Goal: Use online tool/utility: Utilize a website feature to perform a specific function

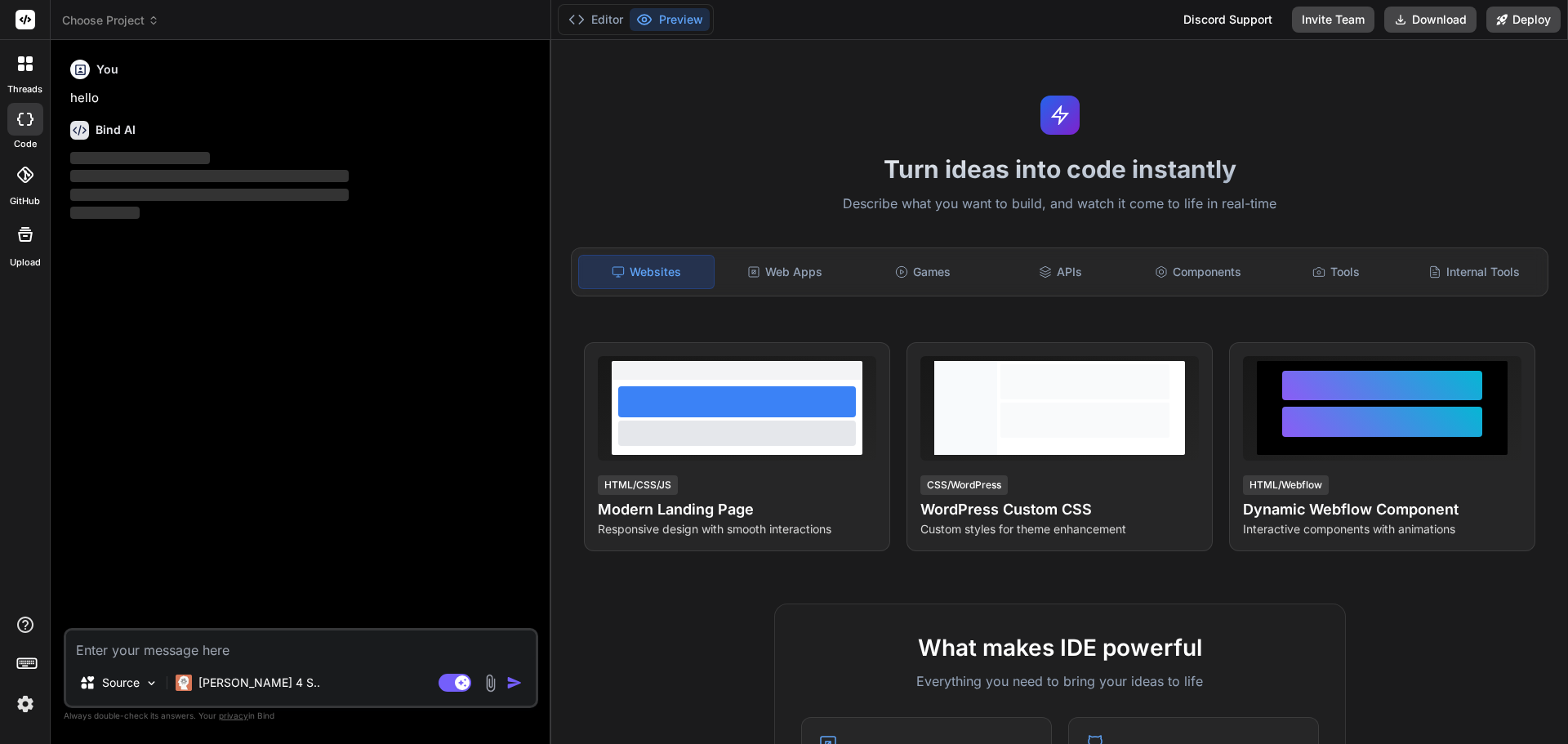
type textarea "x"
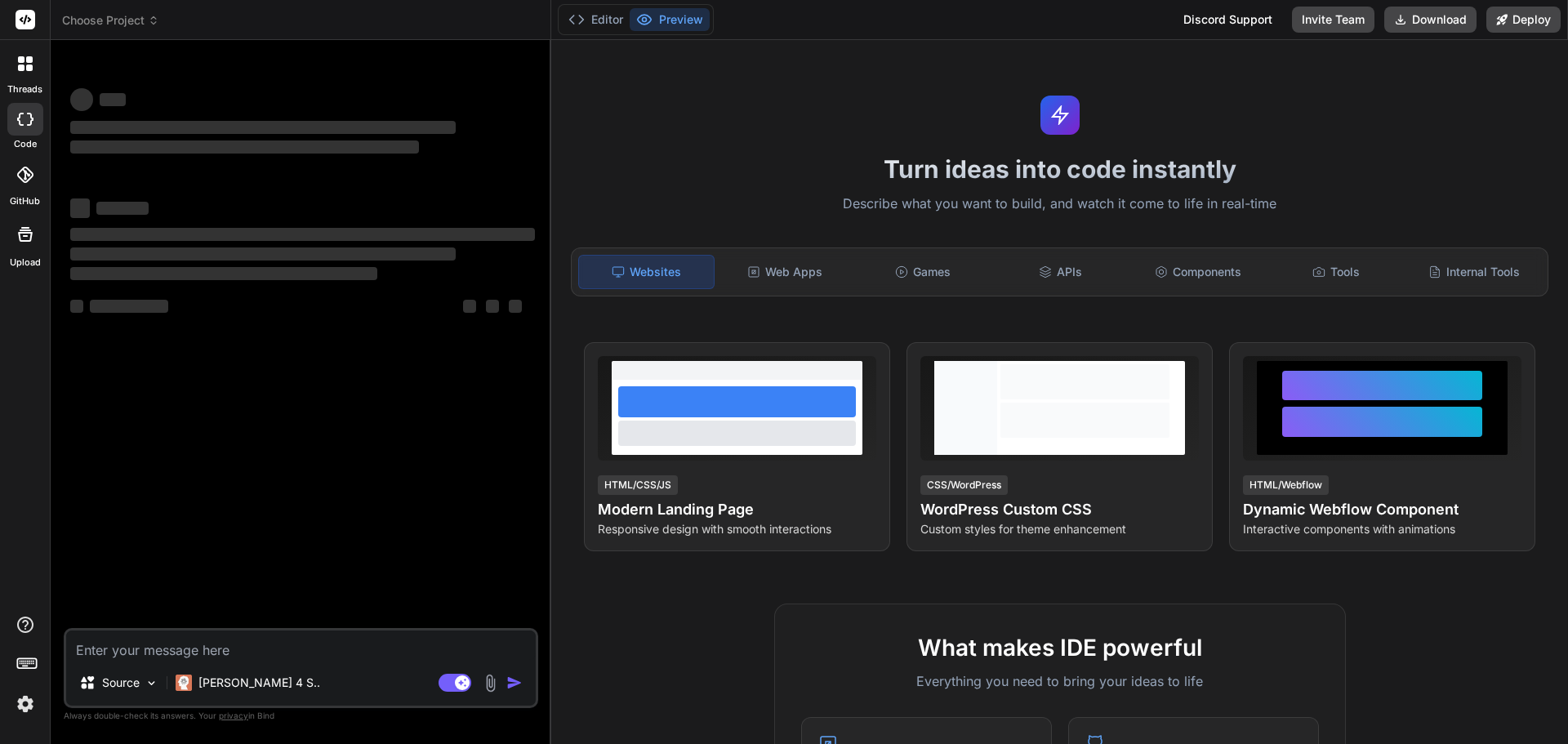
click at [30, 709] on img at bounding box center [25, 704] width 28 height 28
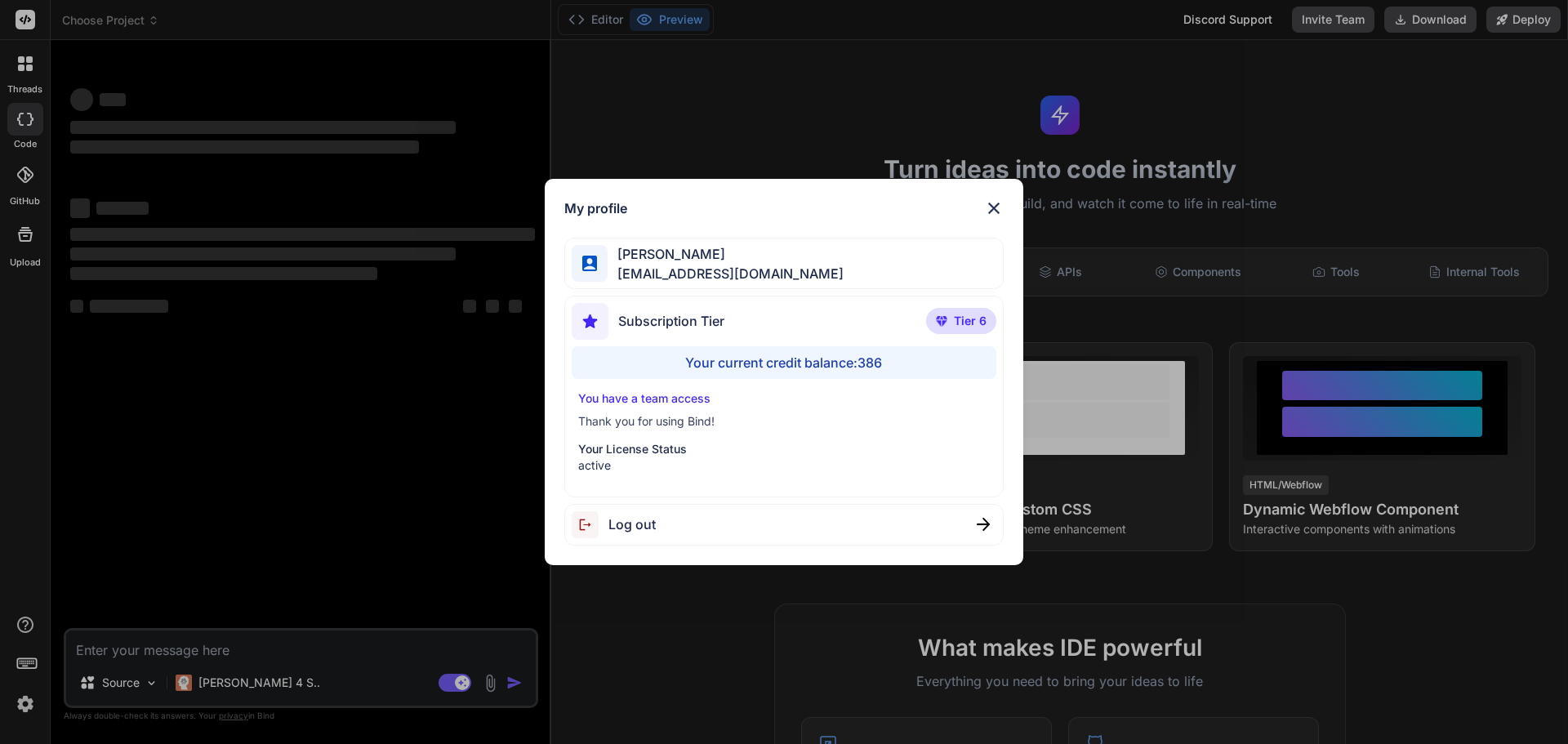
click at [28, 709] on div "My profile [PERSON_NAME] [EMAIL_ADDRESS][DOMAIN_NAME] Subscription Tier Tier 6 …" at bounding box center [784, 372] width 1568 height 744
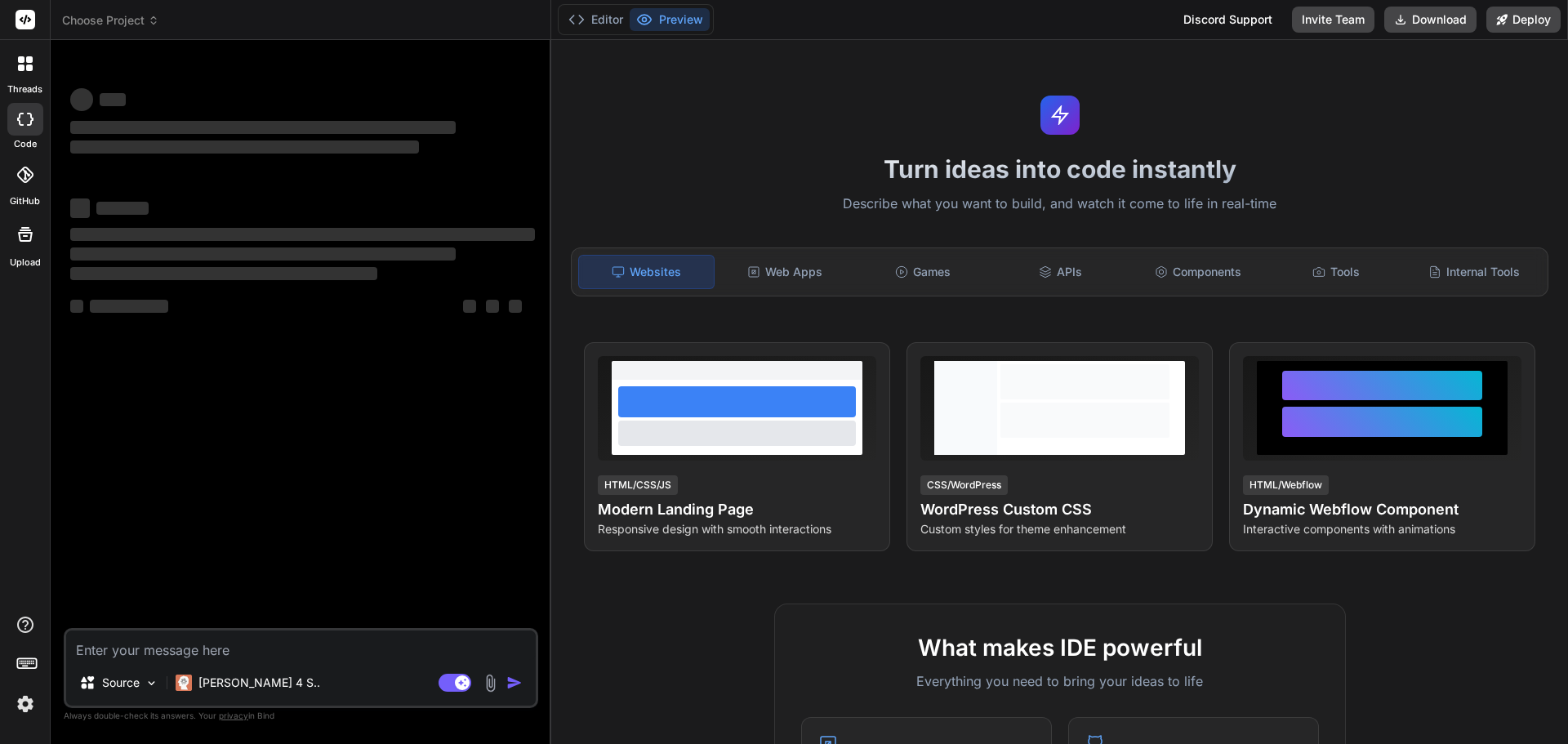
click at [124, 27] on span "Choose Project" at bounding box center [110, 21] width 97 height 17
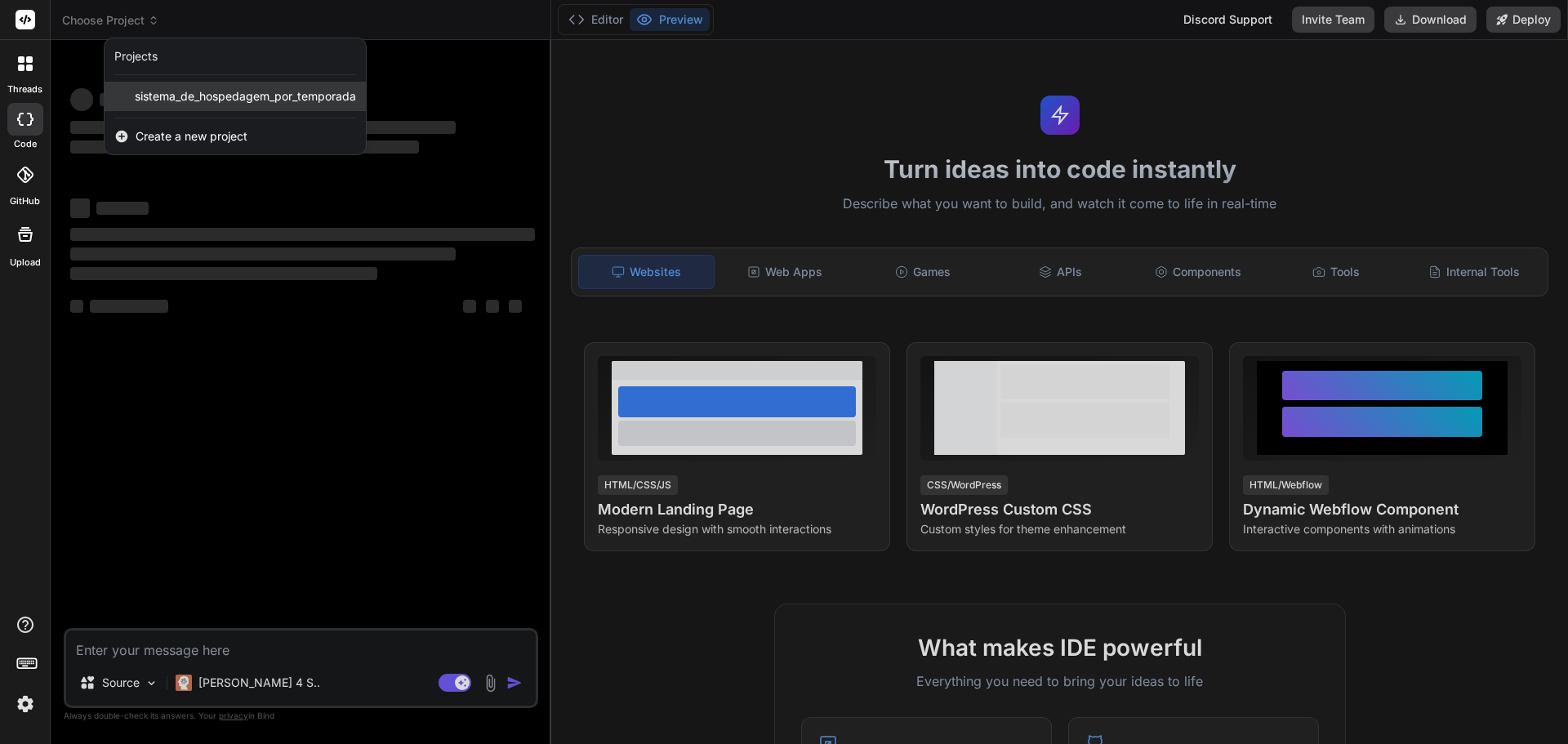
click at [167, 99] on span "sistema_de_hospedagem_por_temporada" at bounding box center [245, 97] width 221 height 17
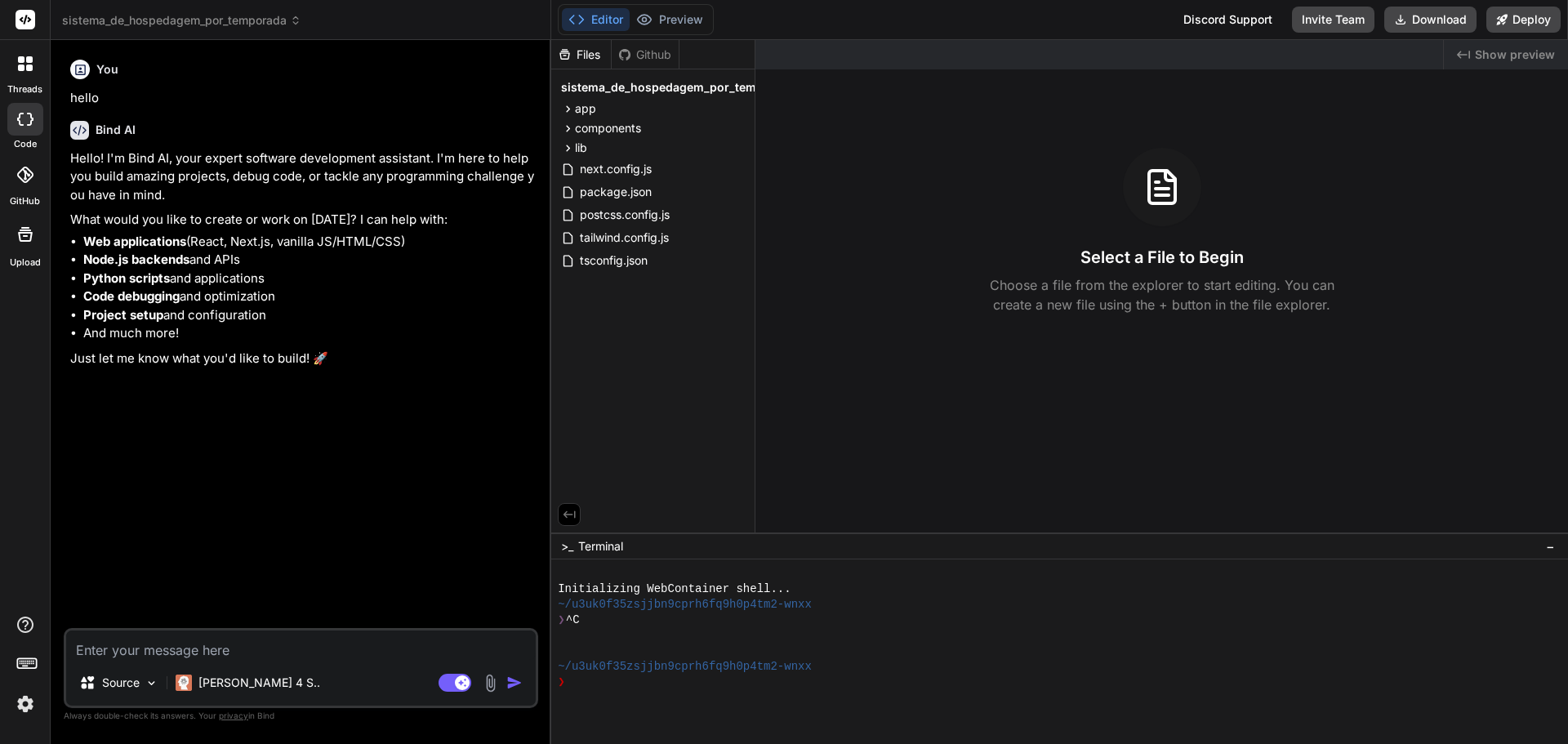
type textarea "x"
click at [589, 16] on button "Editor" at bounding box center [595, 19] width 68 height 23
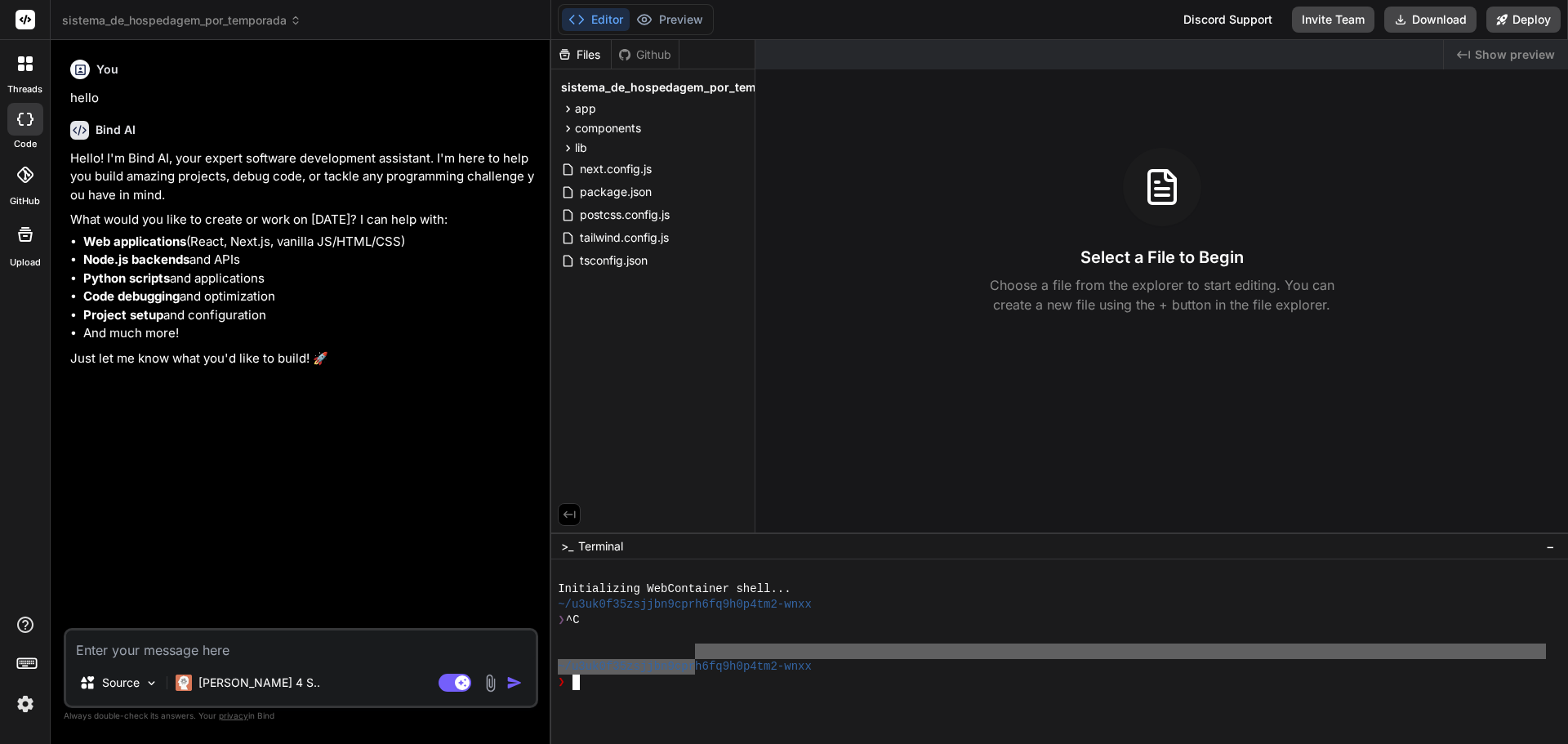
click at [784, 676] on div "❯" at bounding box center [1052, 682] width 989 height 16
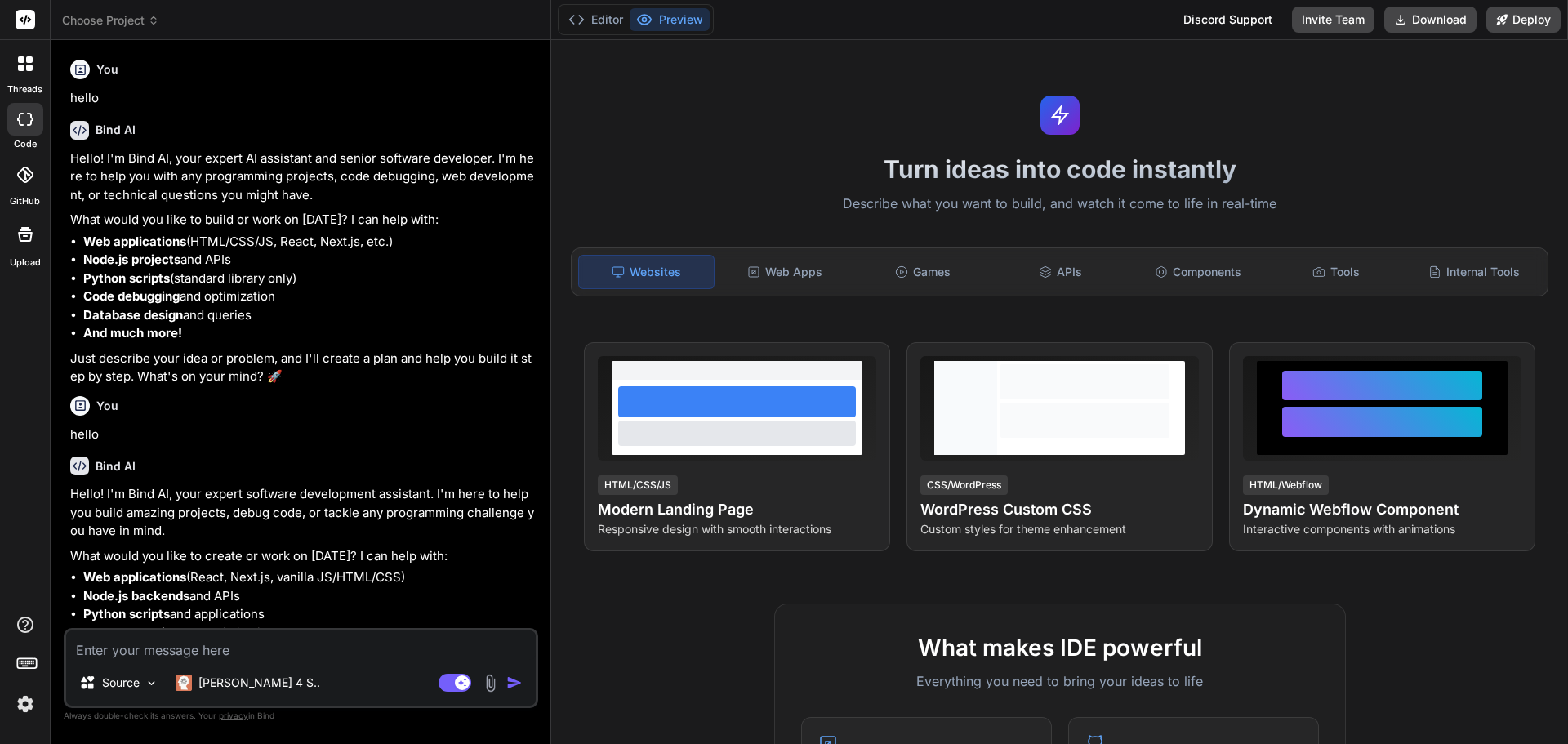
type textarea "x"
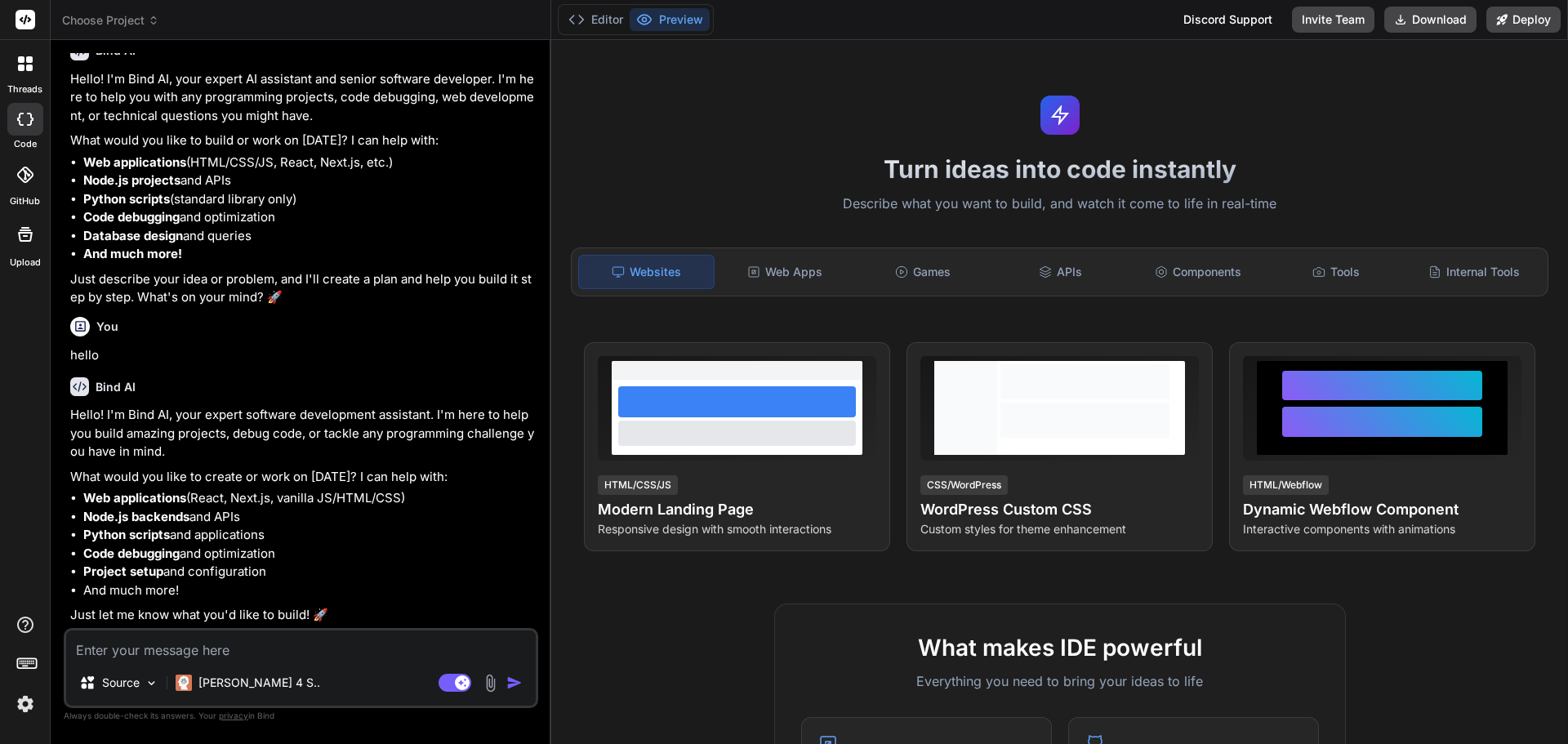
click at [650, 18] on icon at bounding box center [645, 20] width 14 height 10
click at [604, 18] on button "Editor" at bounding box center [595, 19] width 68 height 23
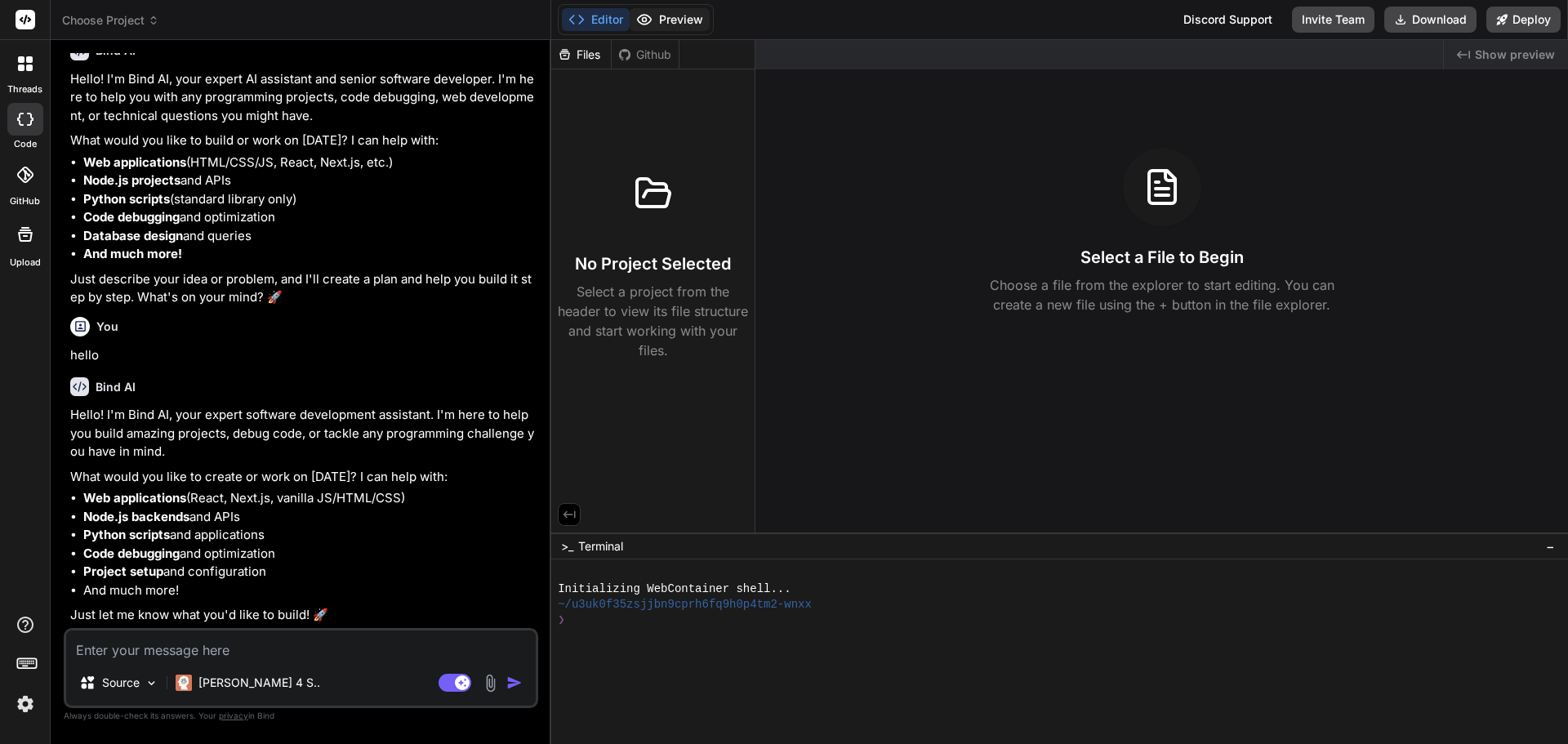
click at [661, 18] on button "Preview" at bounding box center [670, 19] width 80 height 23
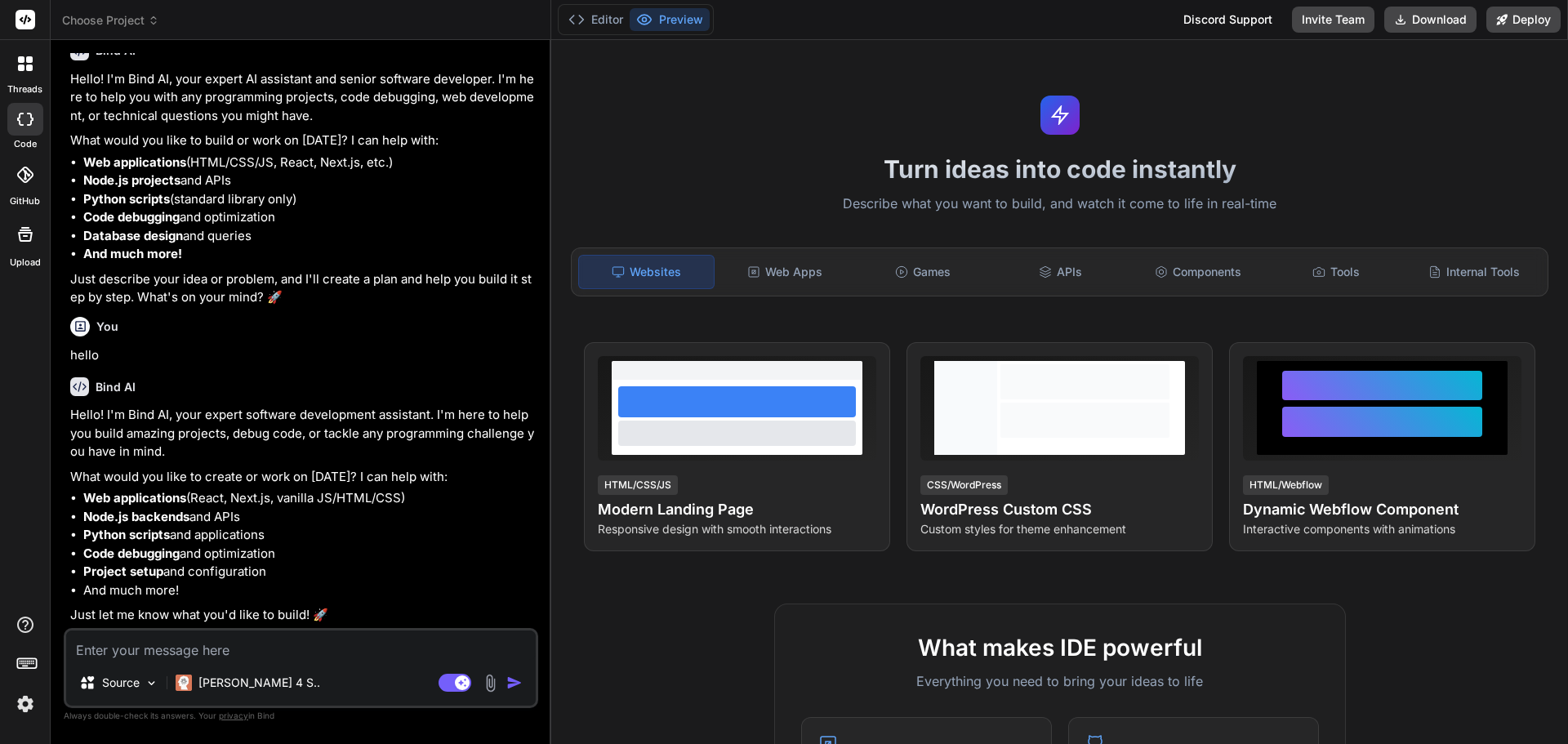
click at [366, 212] on li "Code debugging and optimization" at bounding box center [309, 217] width 452 height 18
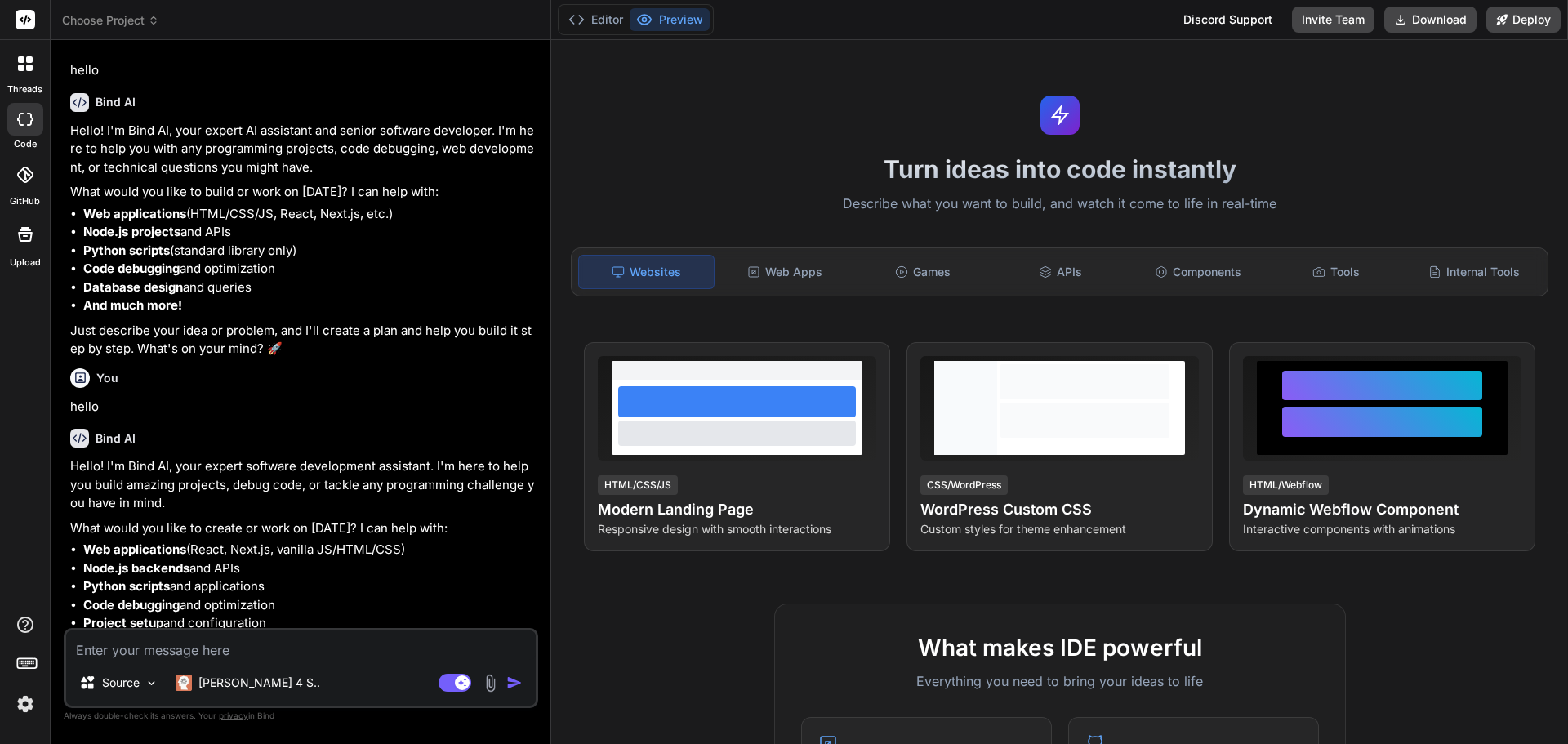
scroll to position [0, 0]
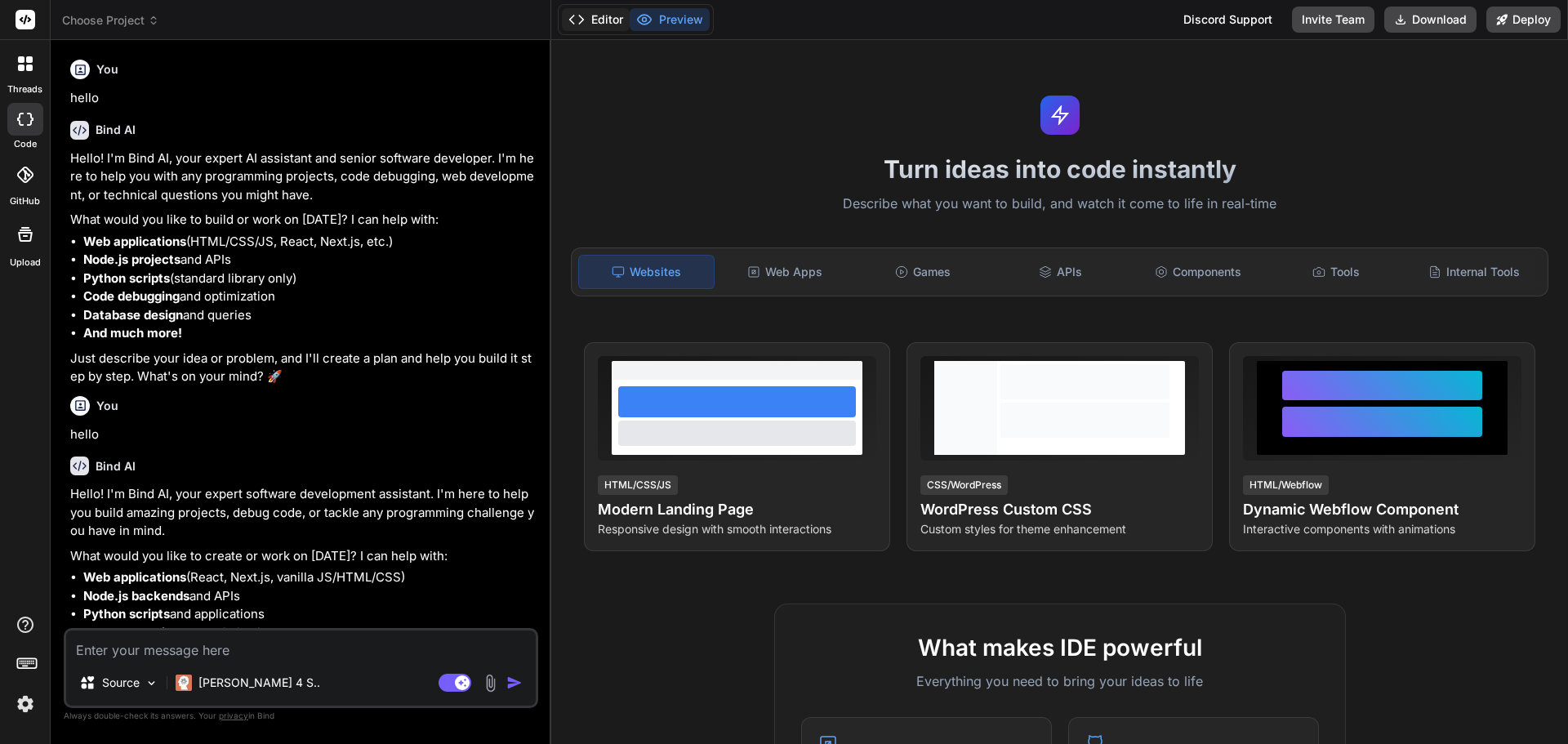
click at [581, 18] on icon at bounding box center [577, 20] width 17 height 17
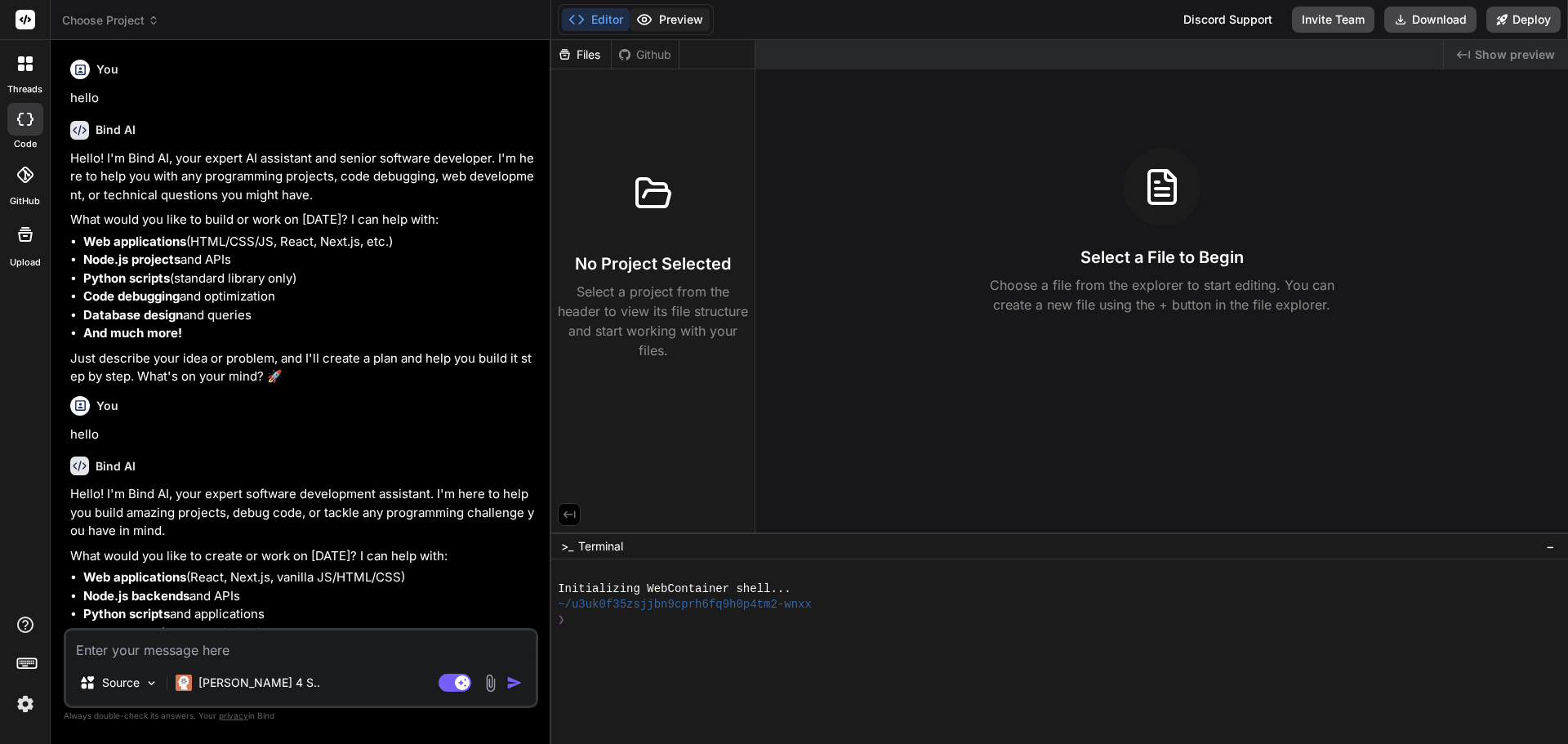
click at [647, 17] on icon at bounding box center [645, 20] width 17 height 17
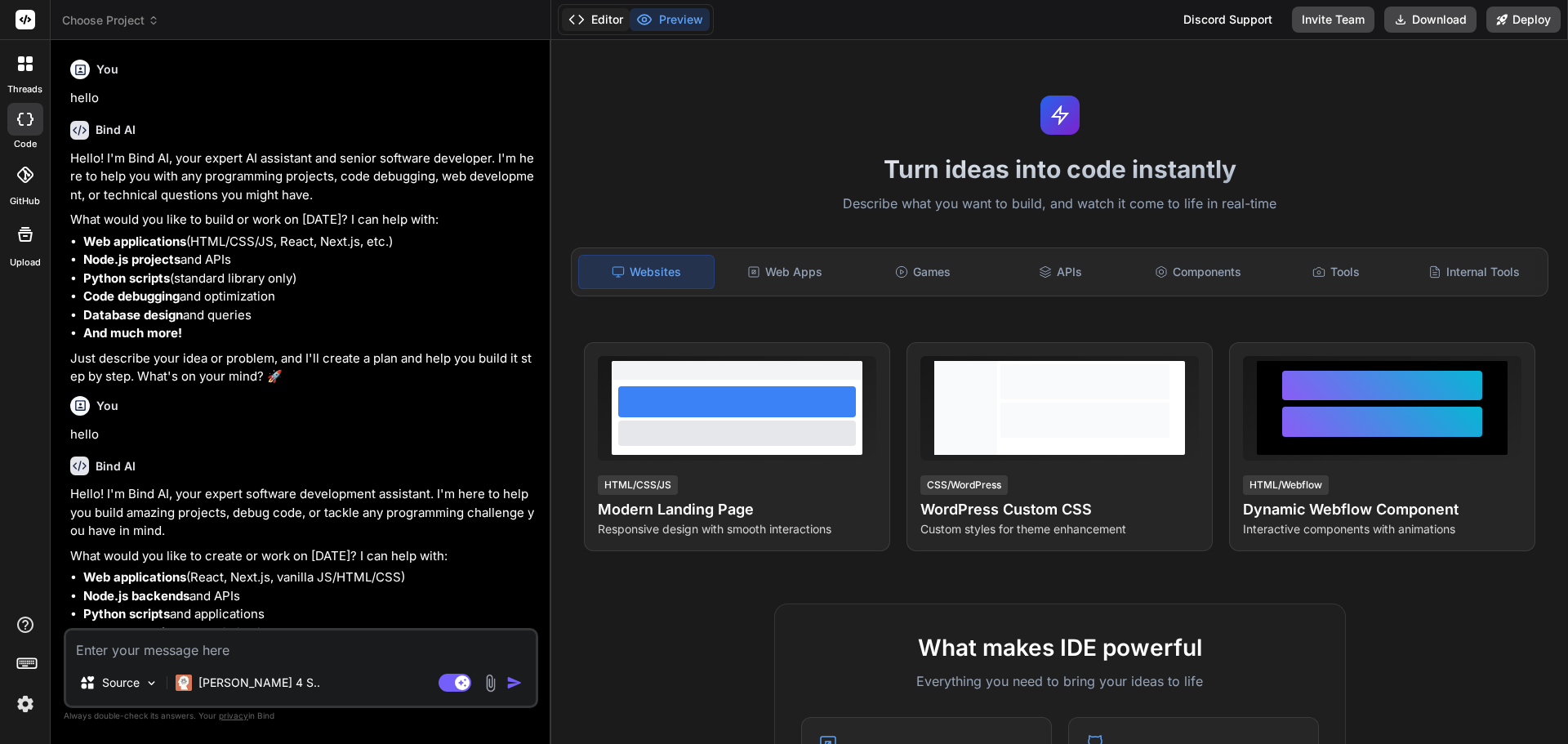
click at [599, 12] on button "Editor" at bounding box center [595, 19] width 68 height 23
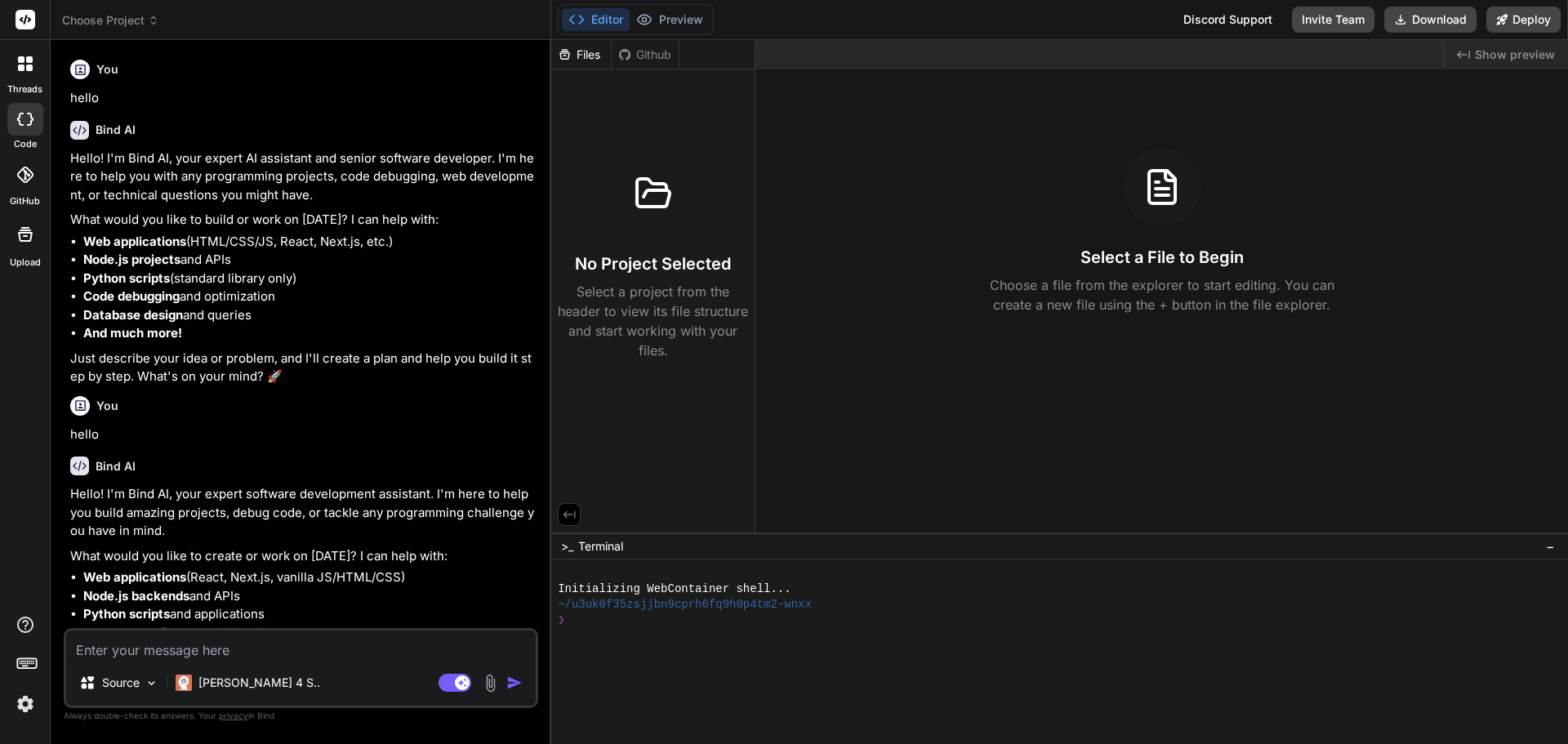
scroll to position [79, 0]
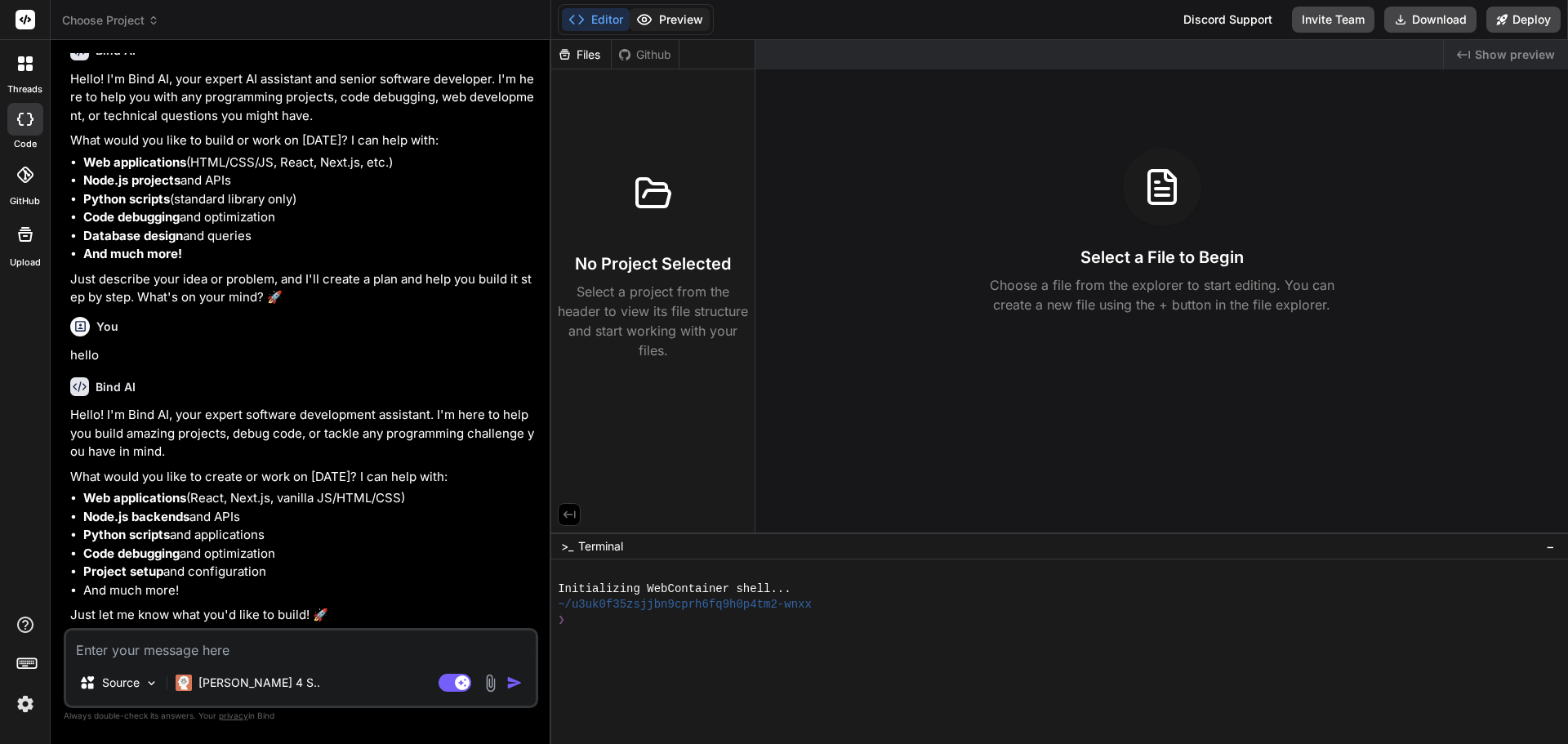
click at [686, 18] on button "Preview" at bounding box center [670, 19] width 80 height 23
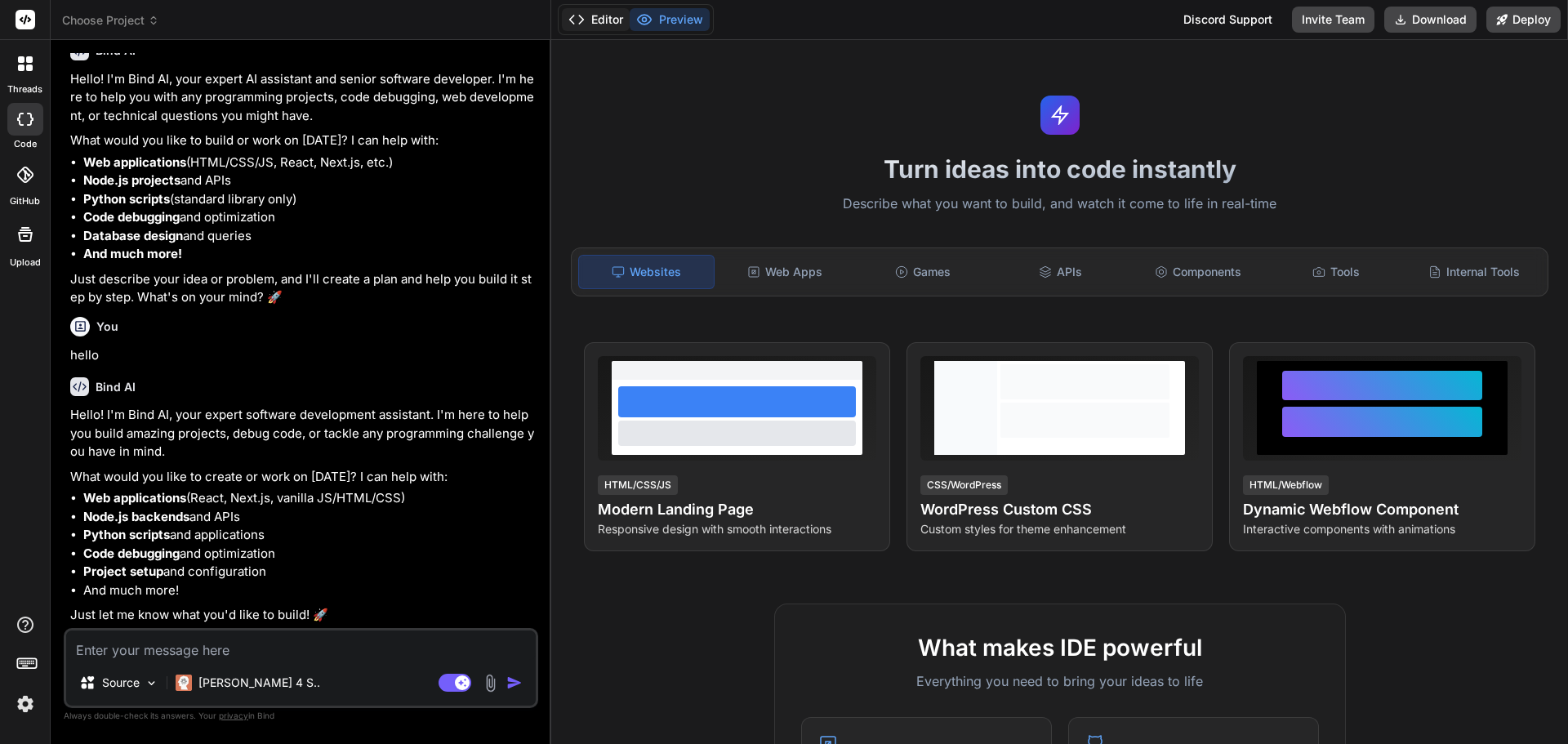
click at [594, 28] on button "Editor" at bounding box center [595, 19] width 68 height 23
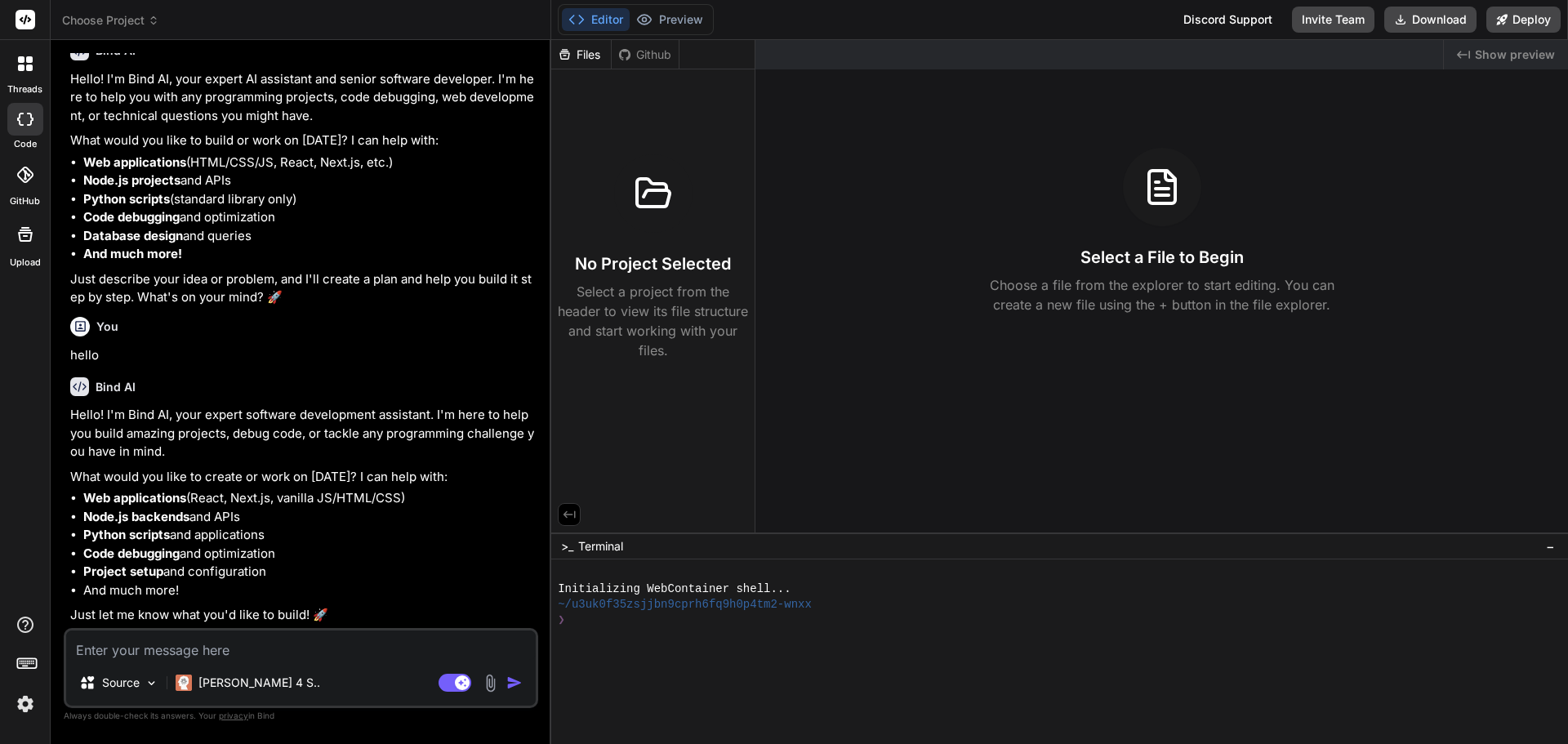
click at [634, 55] on div "Github" at bounding box center [645, 55] width 67 height 17
click at [585, 51] on div "Files" at bounding box center [580, 55] width 59 height 17
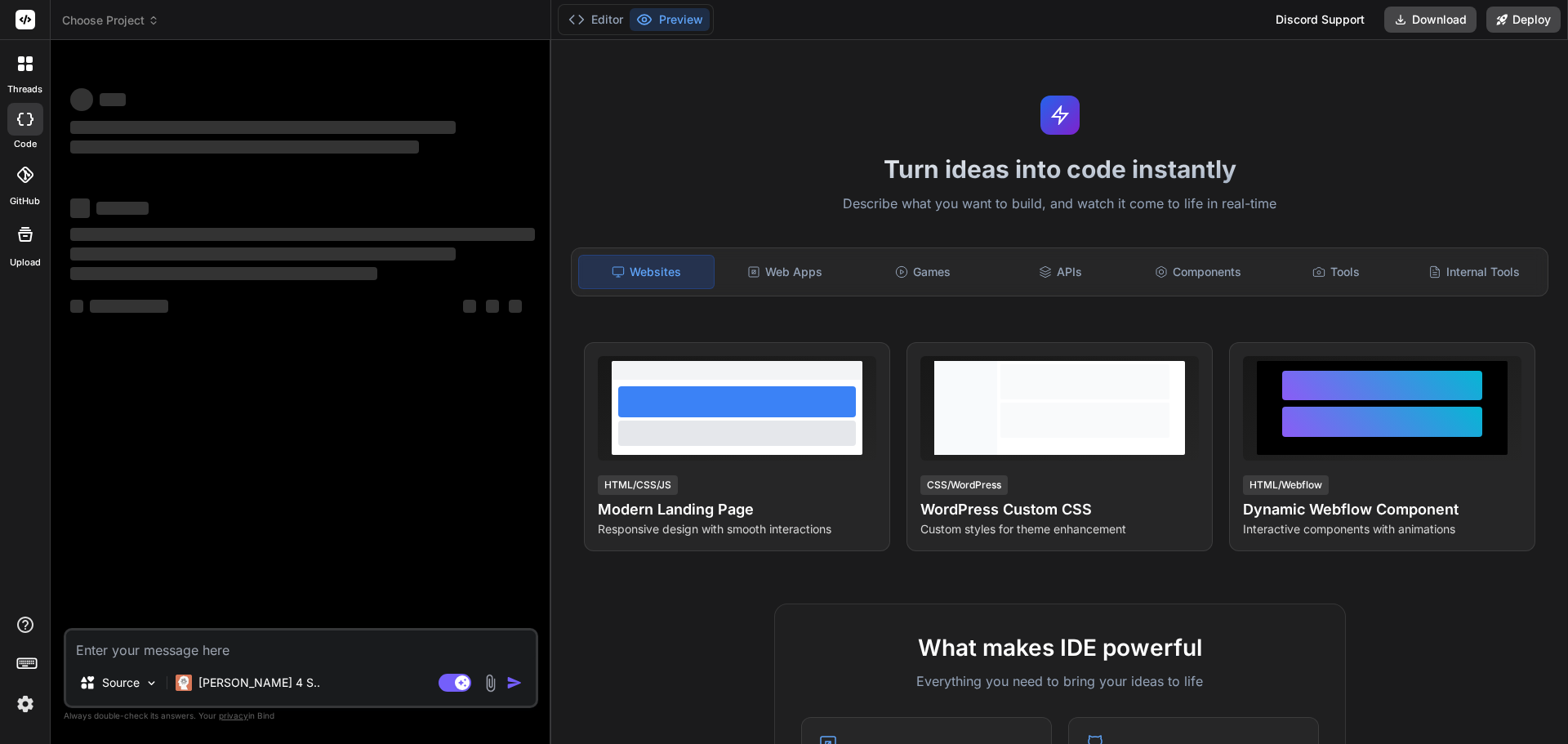
click at [157, 19] on icon at bounding box center [154, 21] width 12 height 12
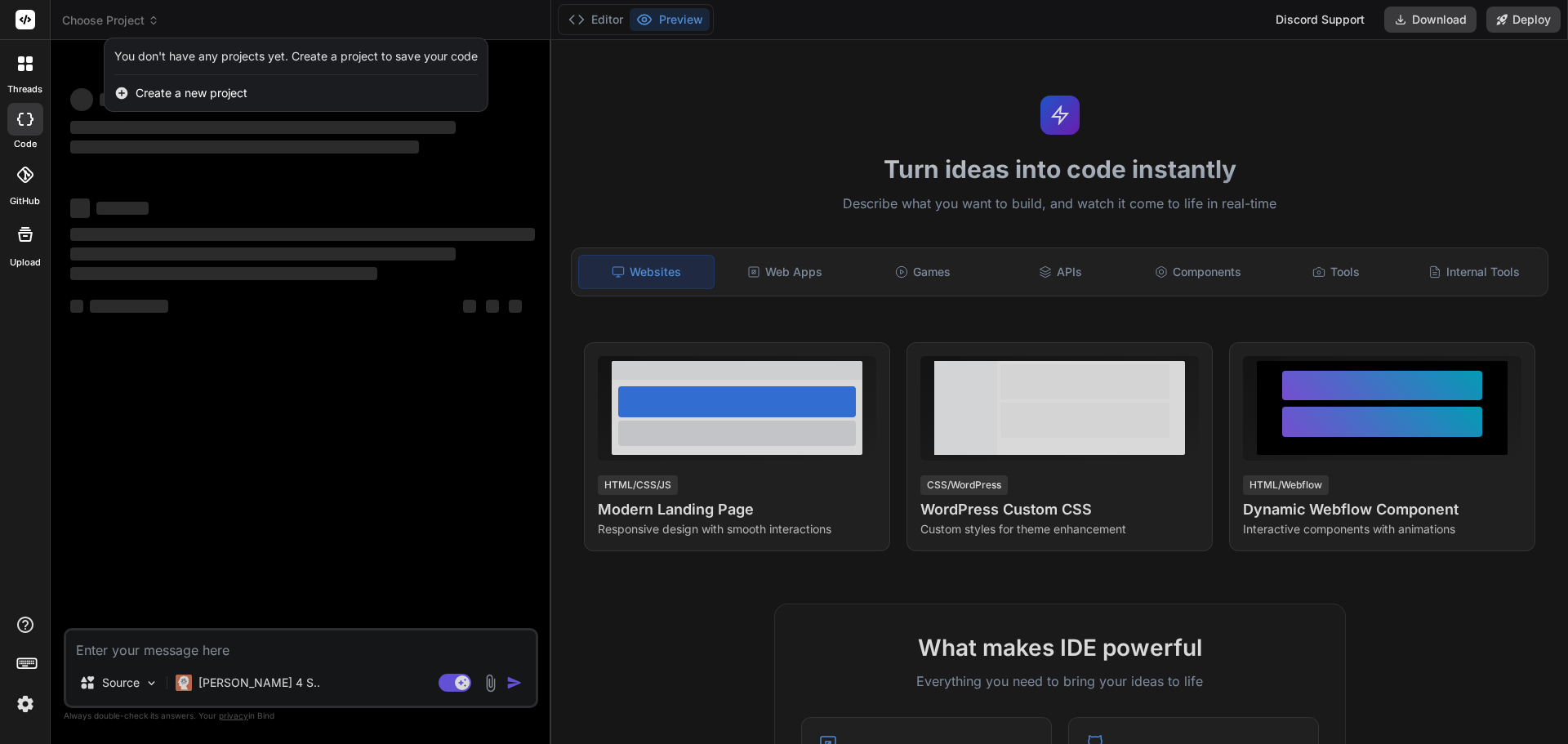
click at [280, 474] on div at bounding box center [784, 372] width 1568 height 744
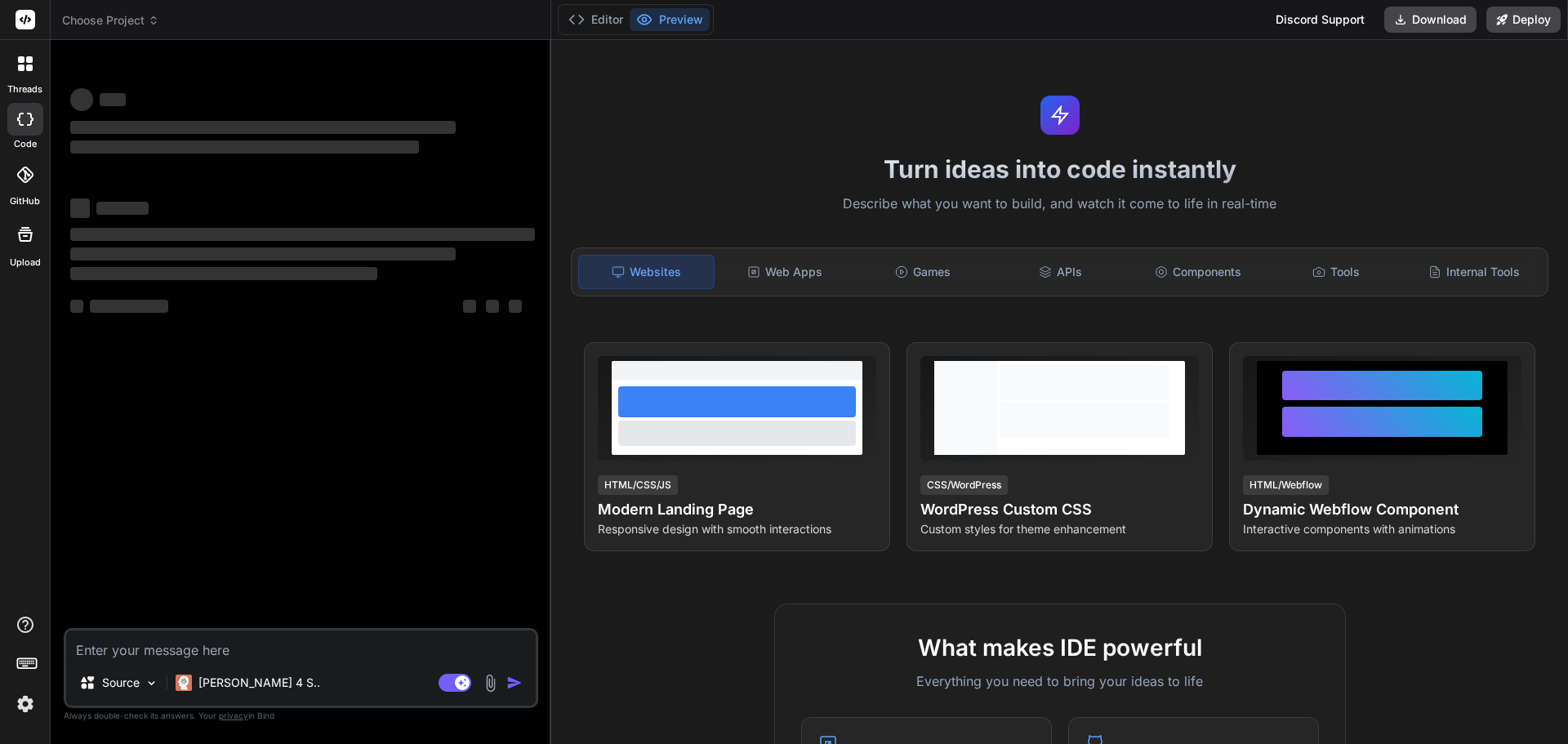
click at [31, 701] on img at bounding box center [25, 704] width 28 height 28
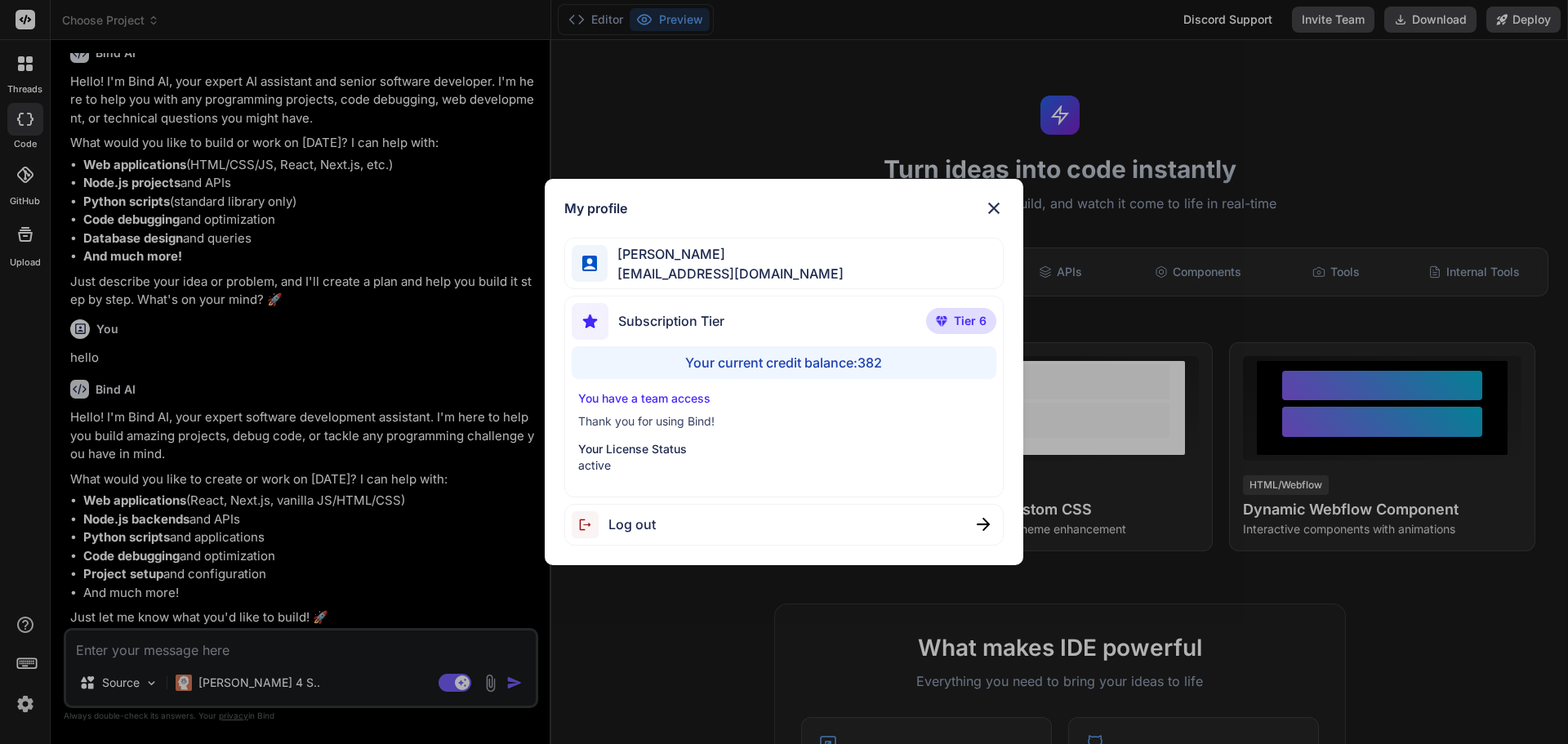
scroll to position [79, 0]
click at [994, 205] on img at bounding box center [994, 208] width 19 height 19
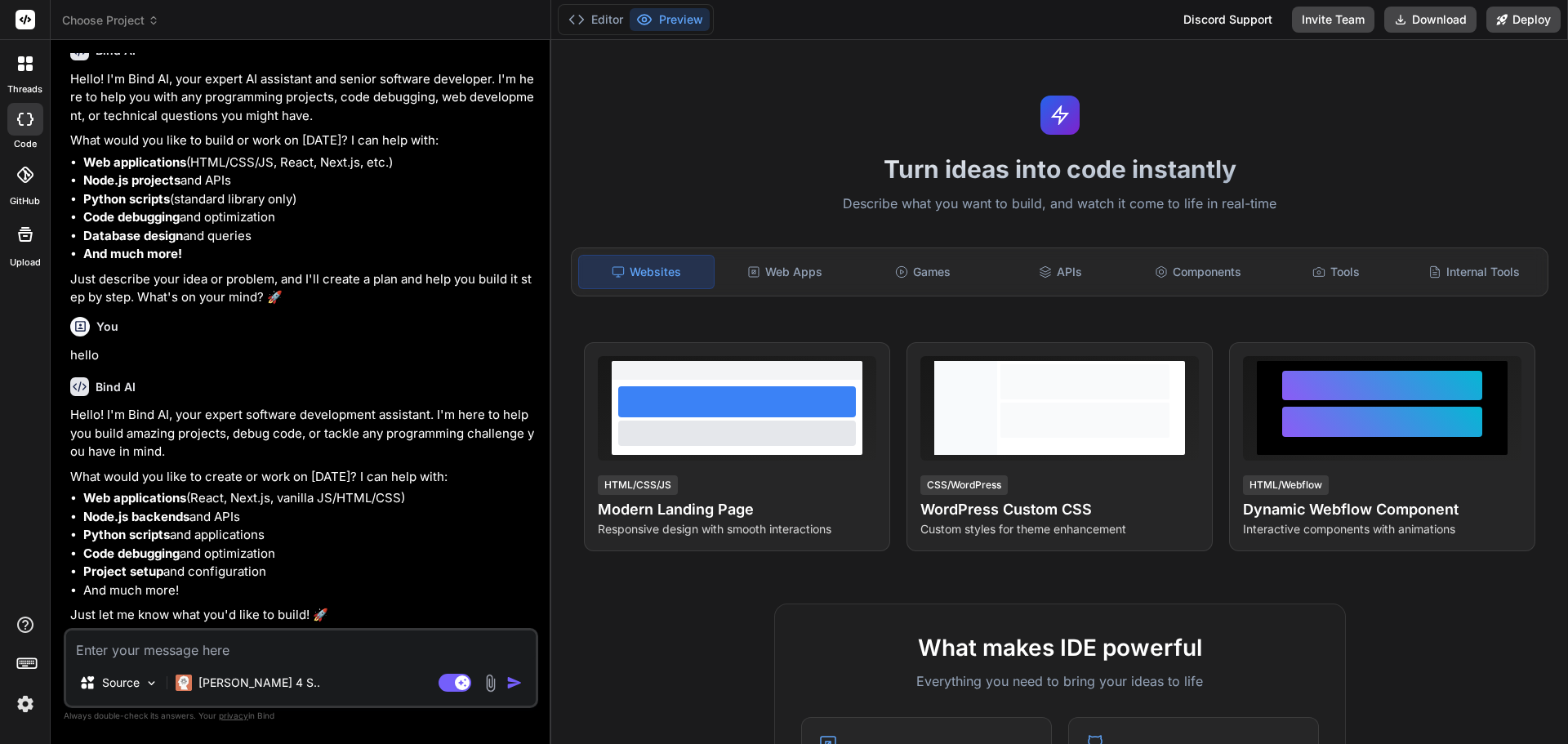
click at [149, 15] on icon at bounding box center [154, 21] width 12 height 12
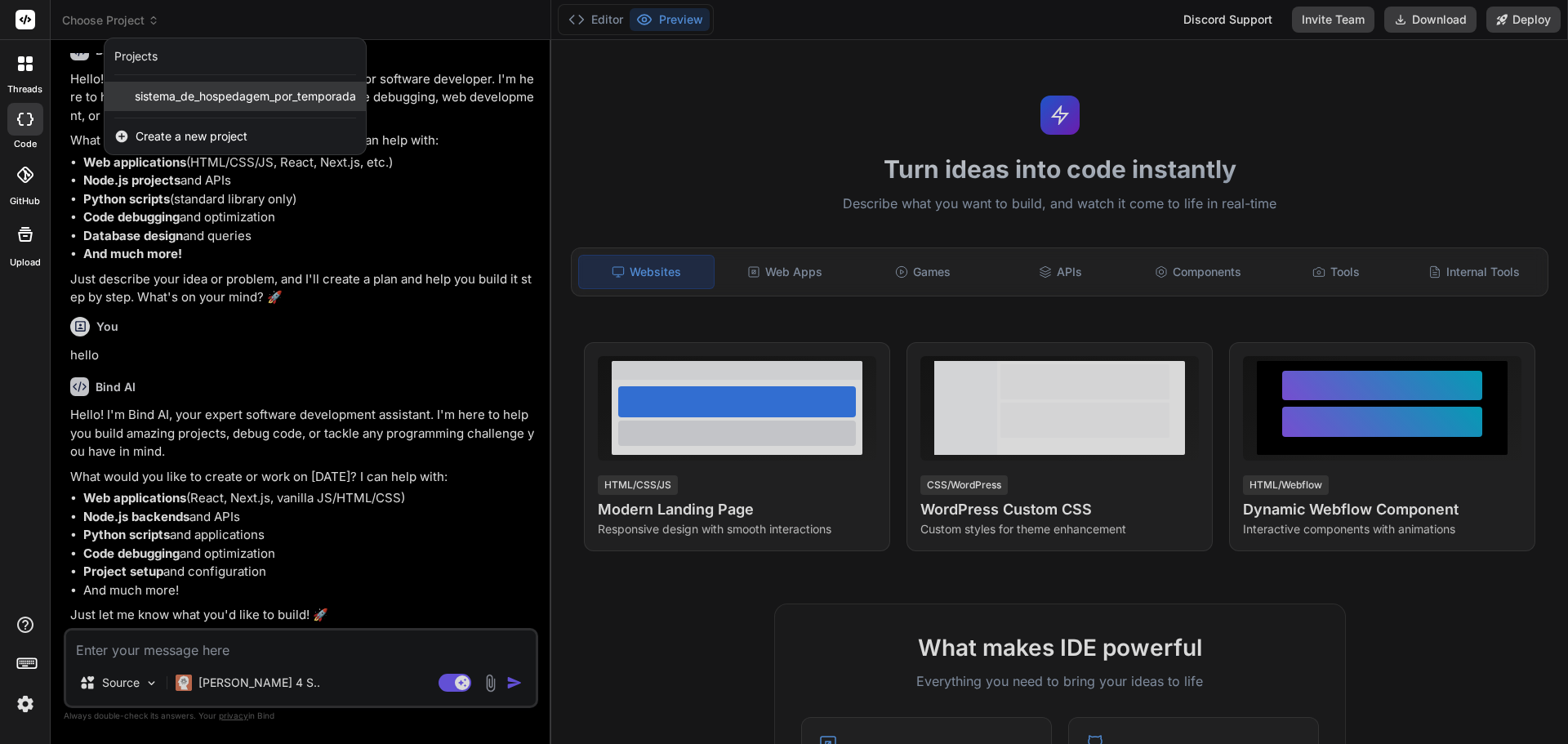
click at [181, 108] on div "sistema_de_hospedagem_por_temporada" at bounding box center [235, 96] width 261 height 29
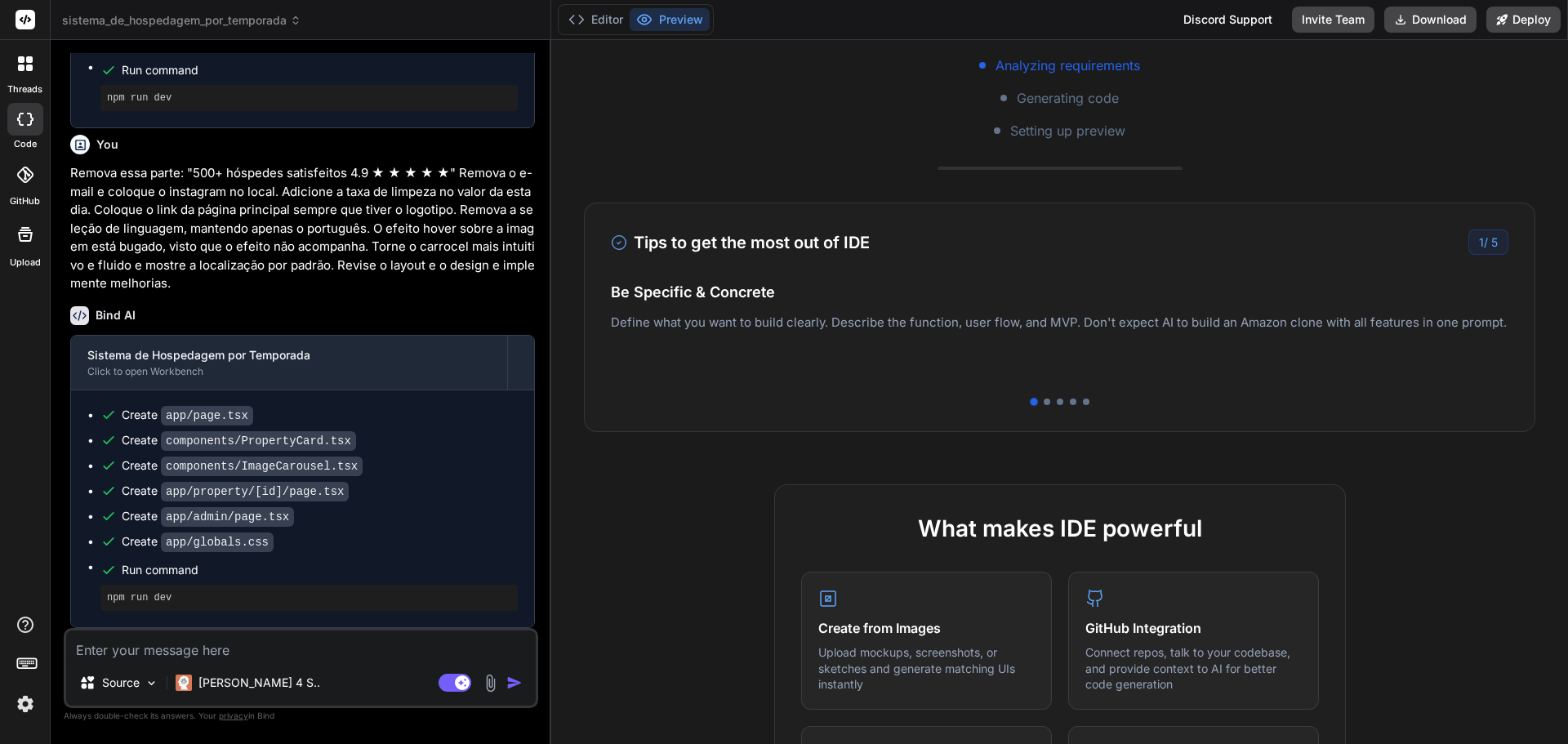
scroll to position [0, 0]
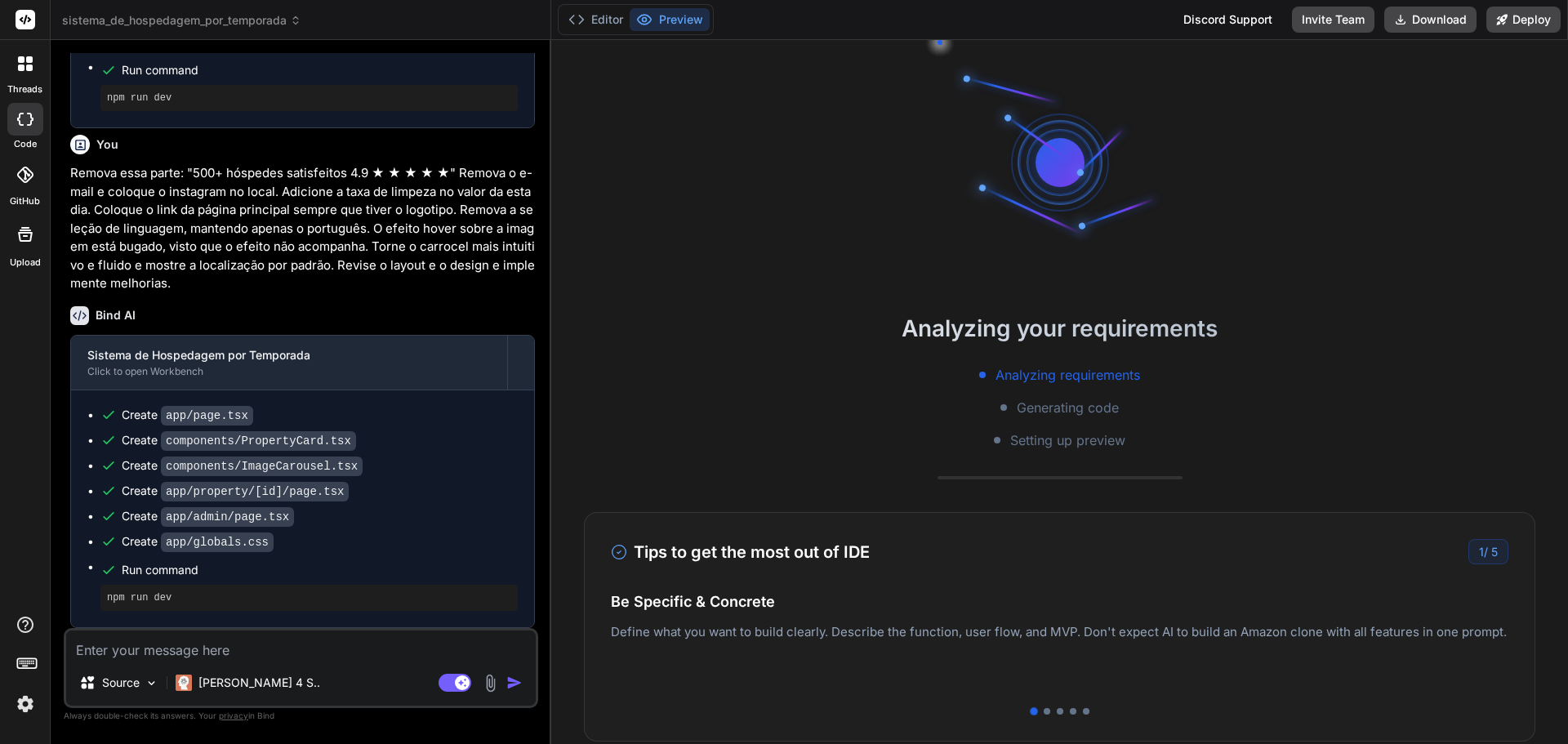
click at [746, 306] on div "Analyzing your requirements Analyzing requirements Generating code Setting up p…" at bounding box center [1060, 392] width 1017 height 704
click at [616, 28] on button "Editor" at bounding box center [595, 19] width 68 height 23
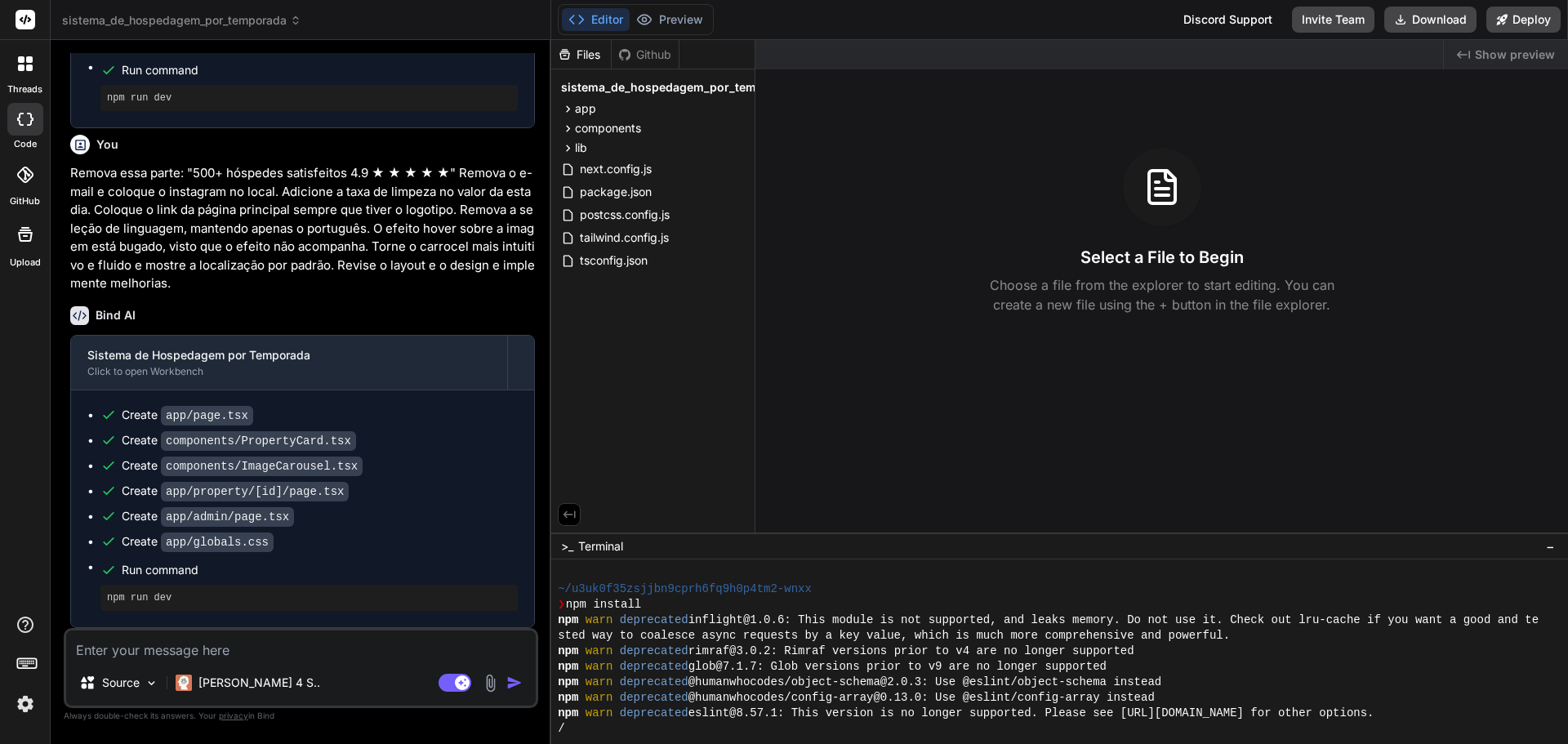
scroll to position [155, 0]
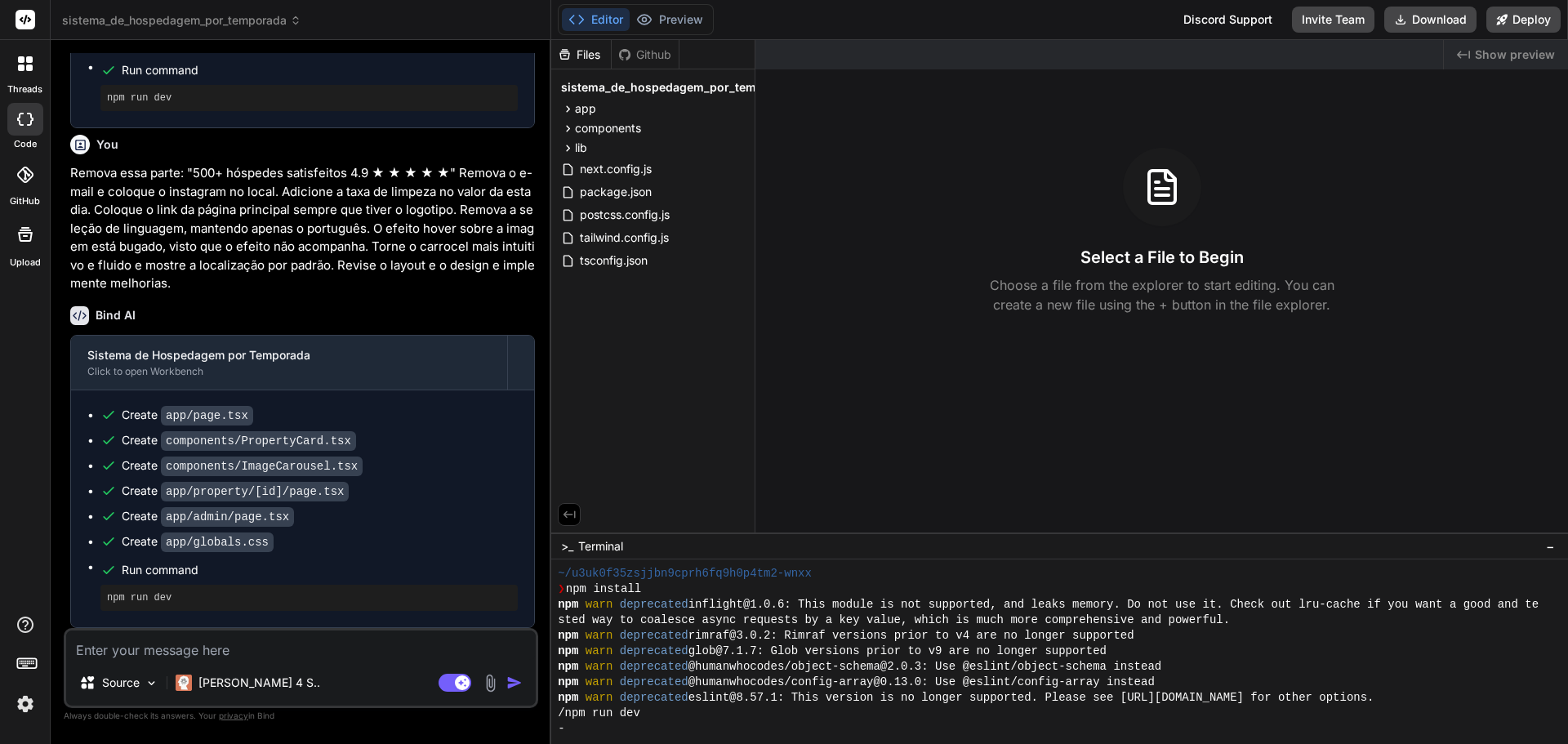
type textarea "x"
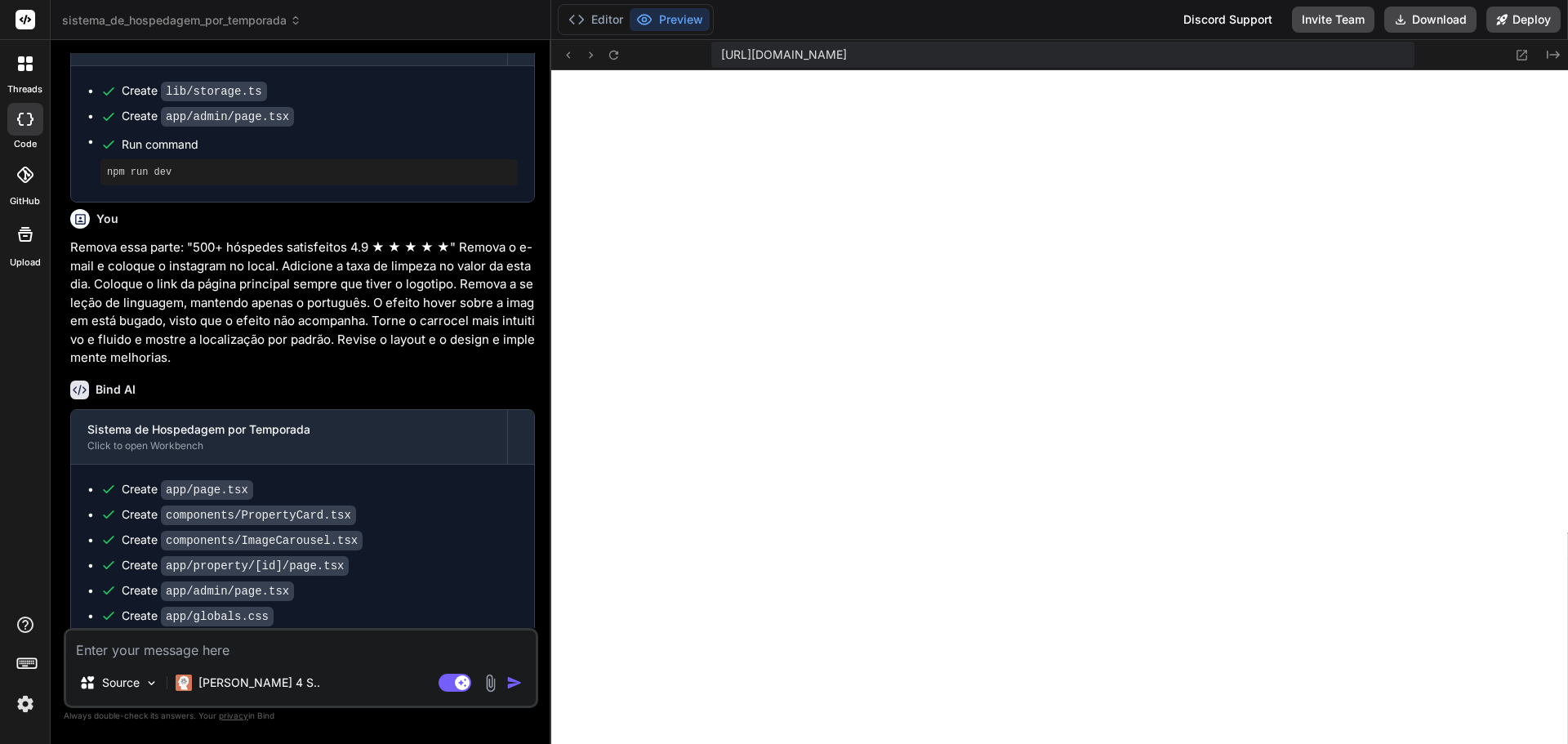
scroll to position [1971, 0]
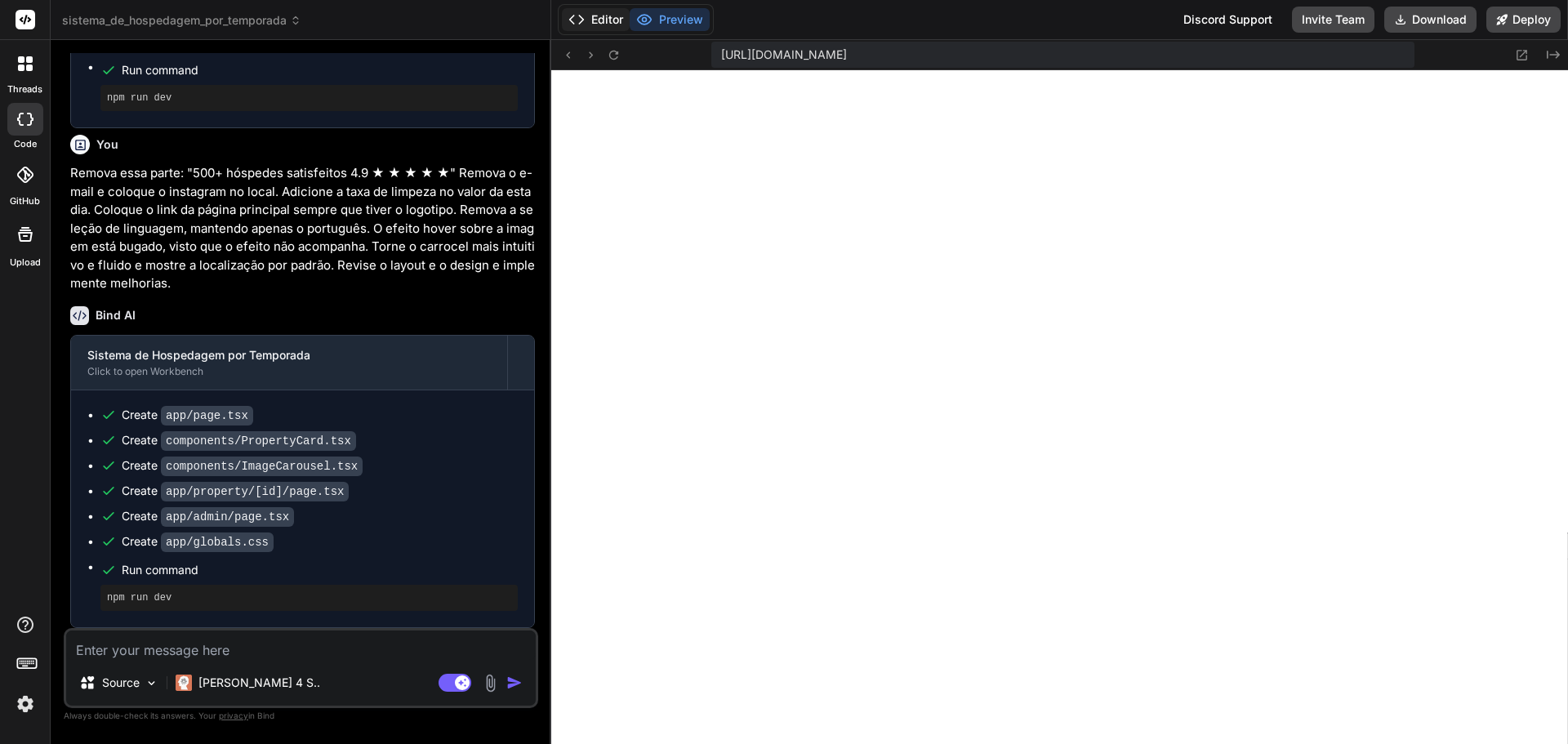
click at [604, 21] on button "Editor" at bounding box center [595, 19] width 68 height 23
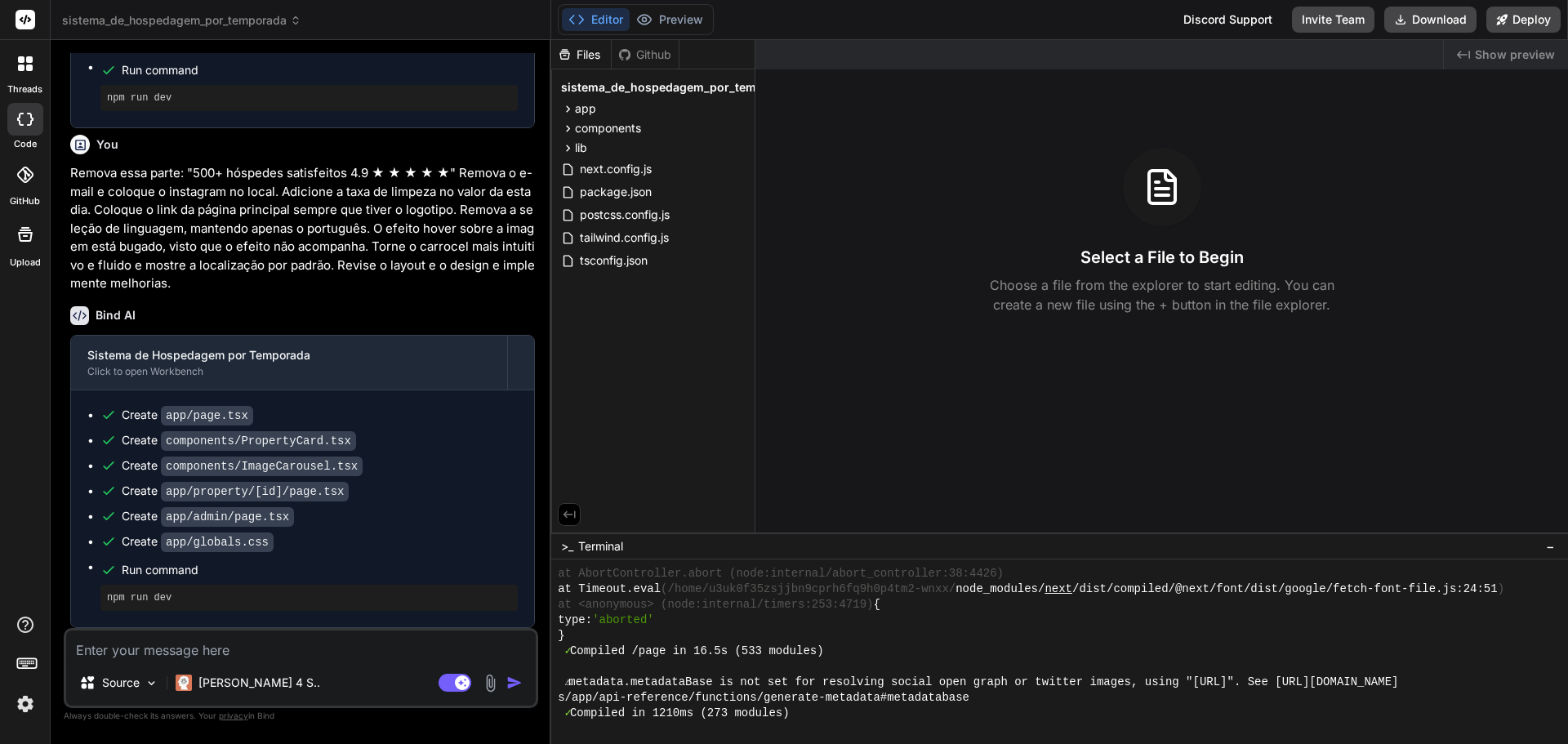
scroll to position [2002, 0]
click at [667, 18] on button "Preview" at bounding box center [670, 19] width 80 height 23
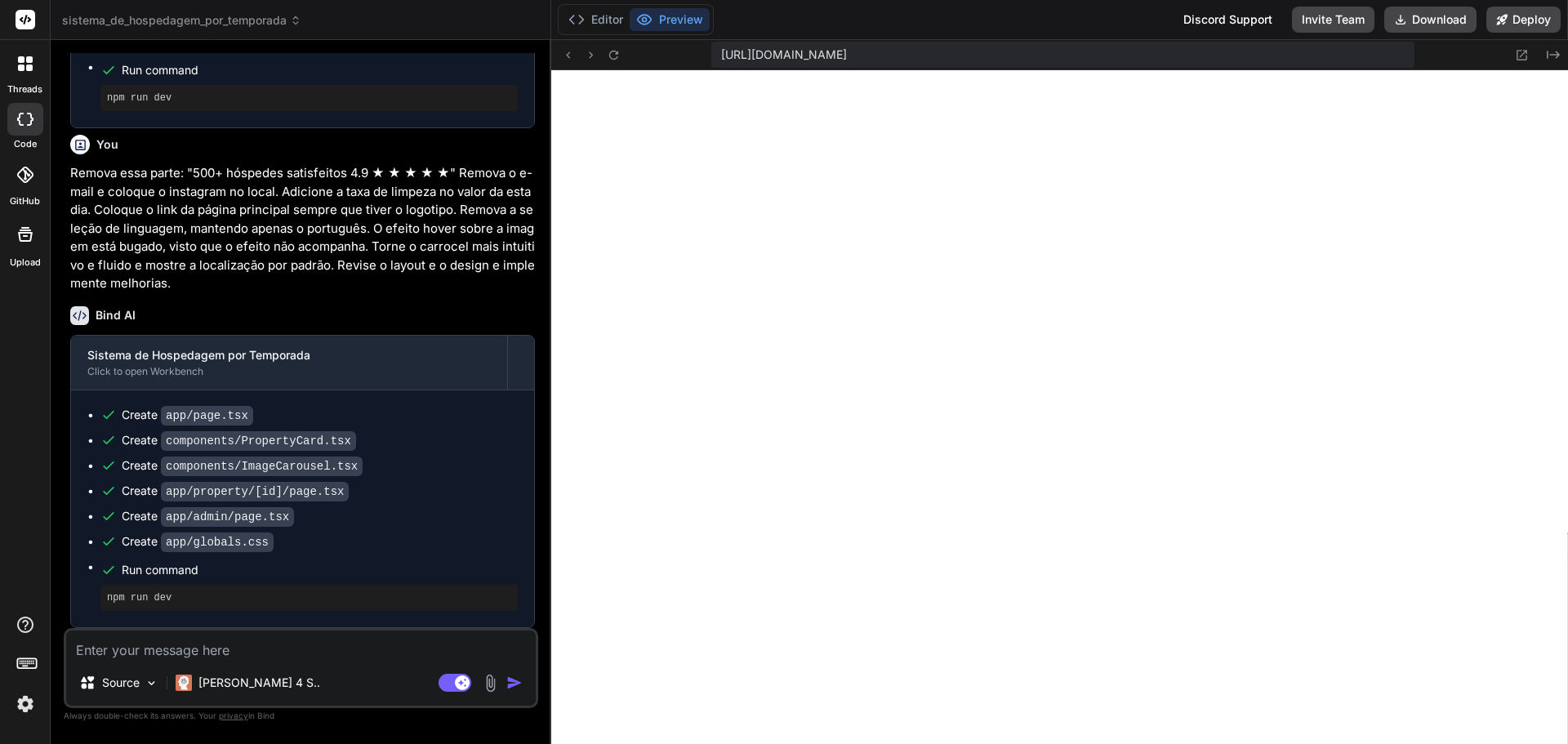
scroll to position [2903, 0]
